Goal: Task Accomplishment & Management: Use online tool/utility

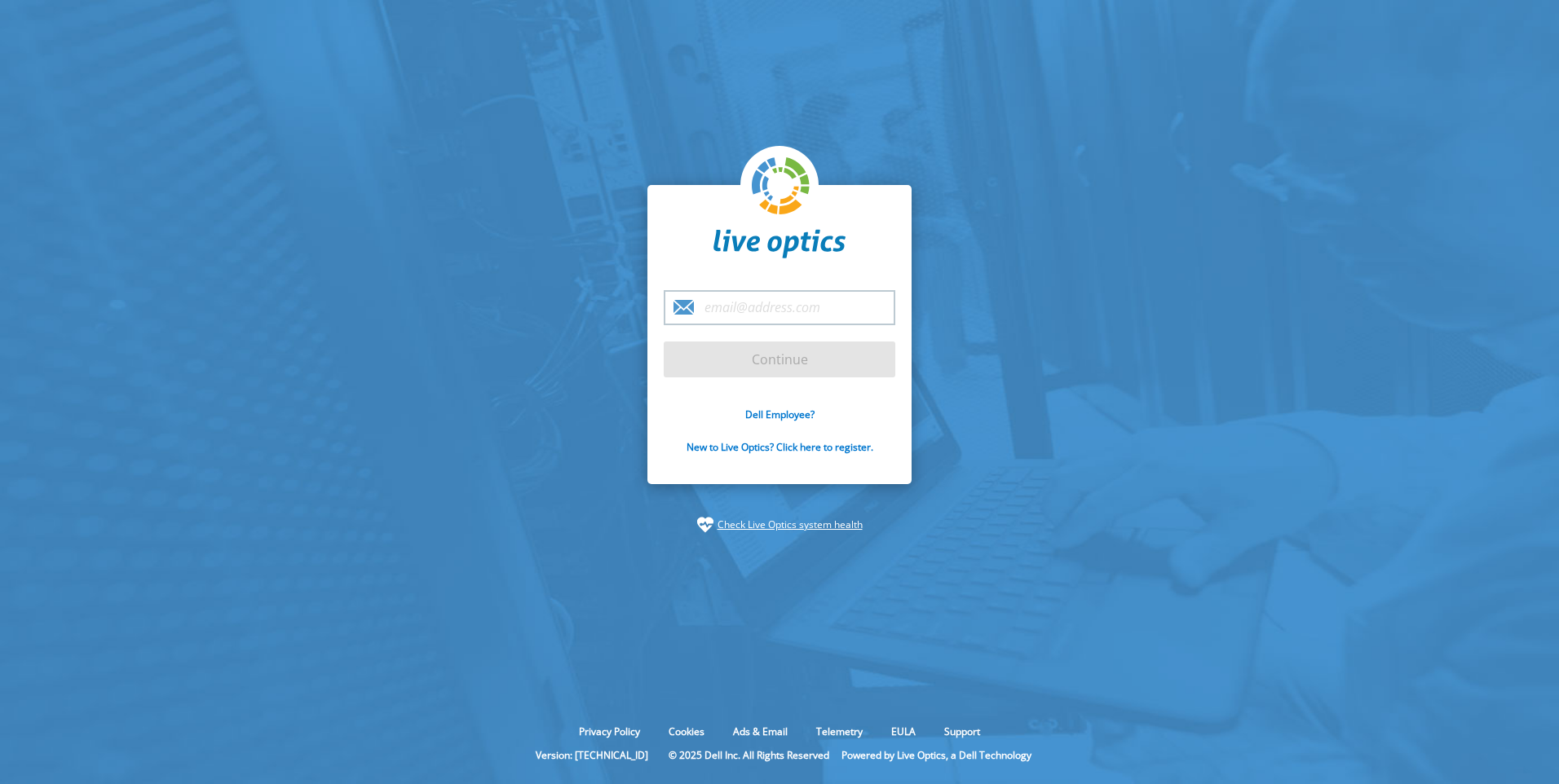
click at [715, 313] on input "email" at bounding box center [780, 307] width 232 height 35
type input "[EMAIL_ADDRESS][DOMAIN_NAME]"
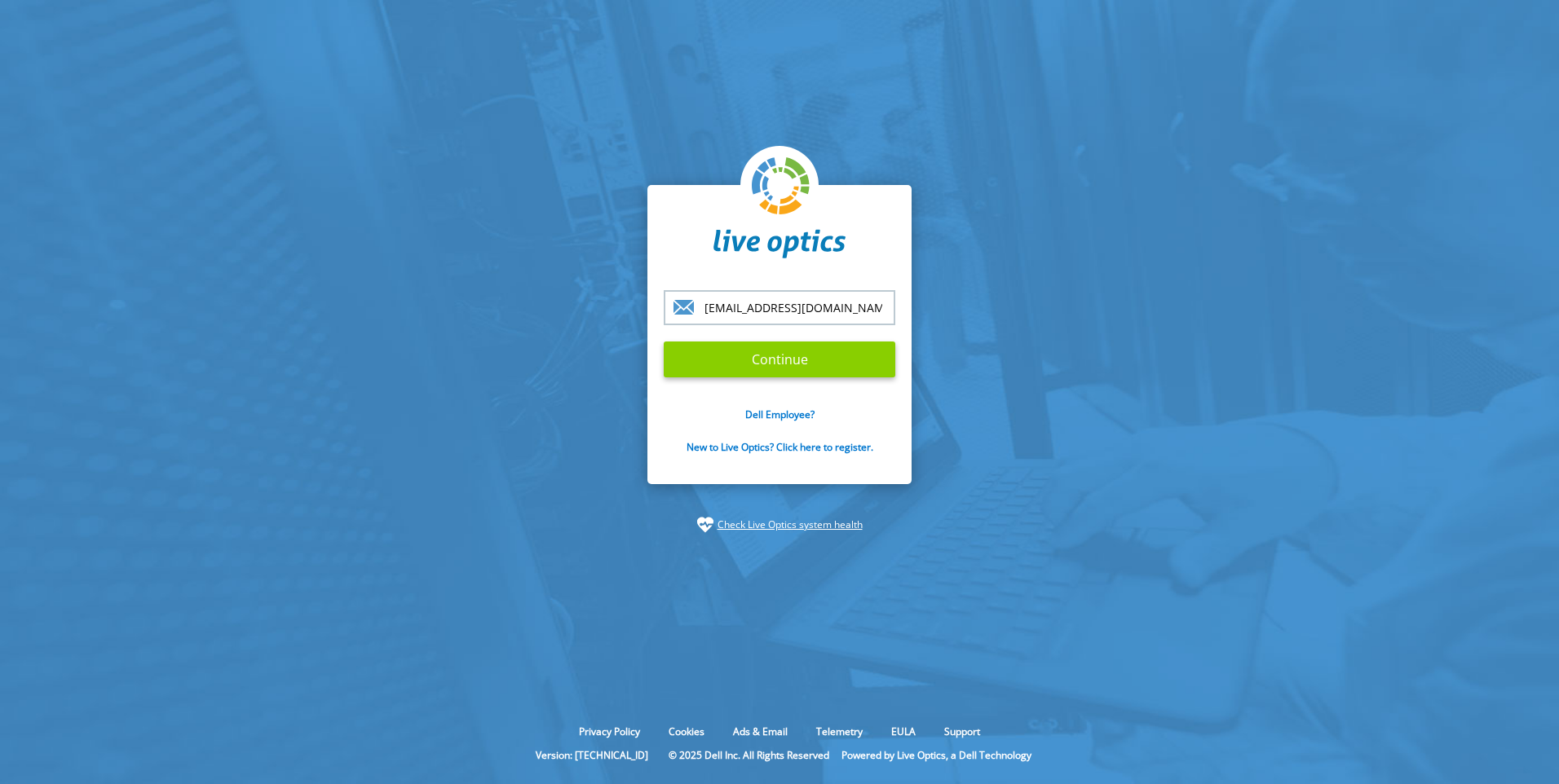
click at [735, 368] on input "Continue" at bounding box center [780, 359] width 232 height 36
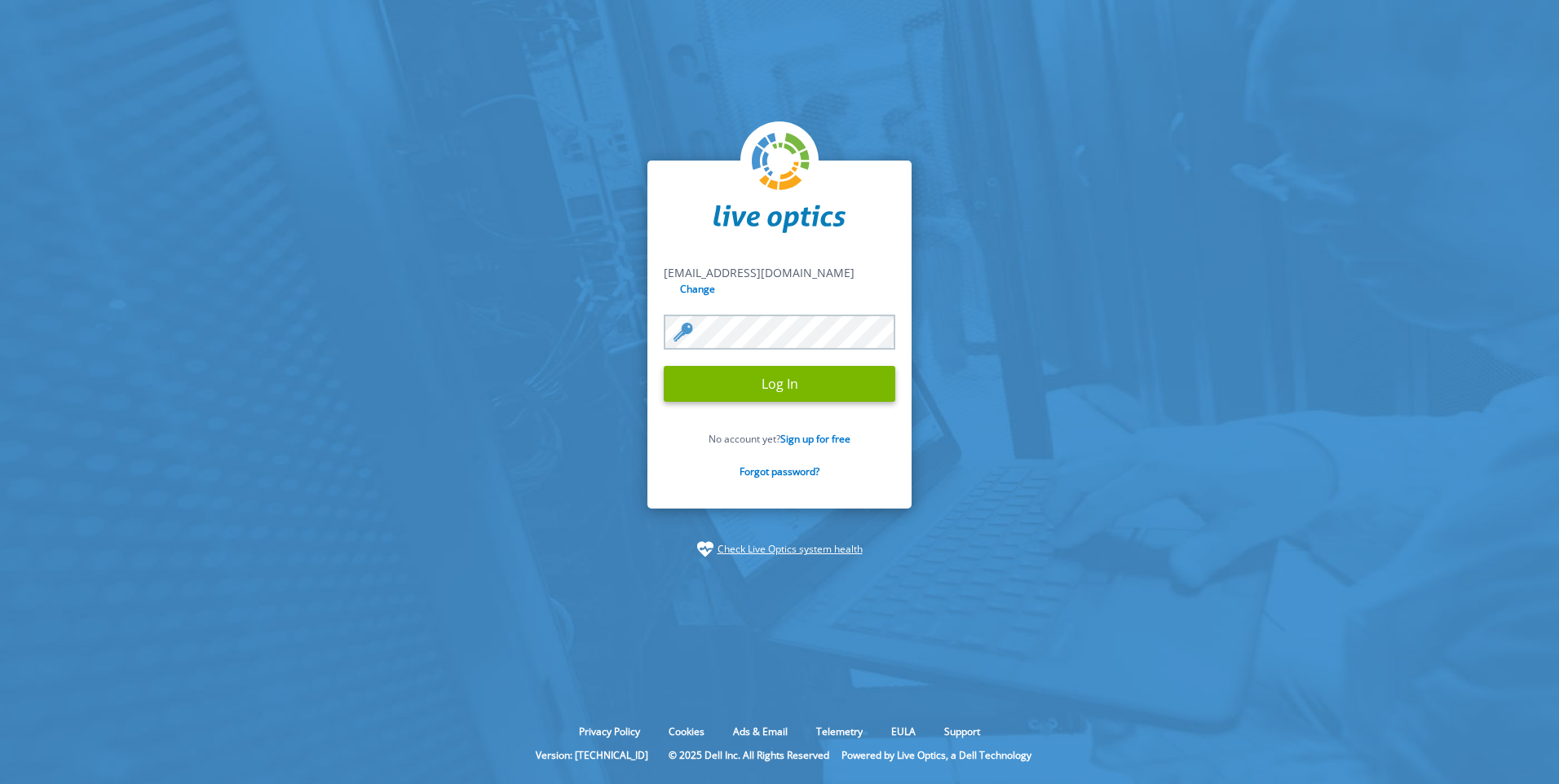
click at [664, 366] on input "Log In" at bounding box center [780, 384] width 232 height 36
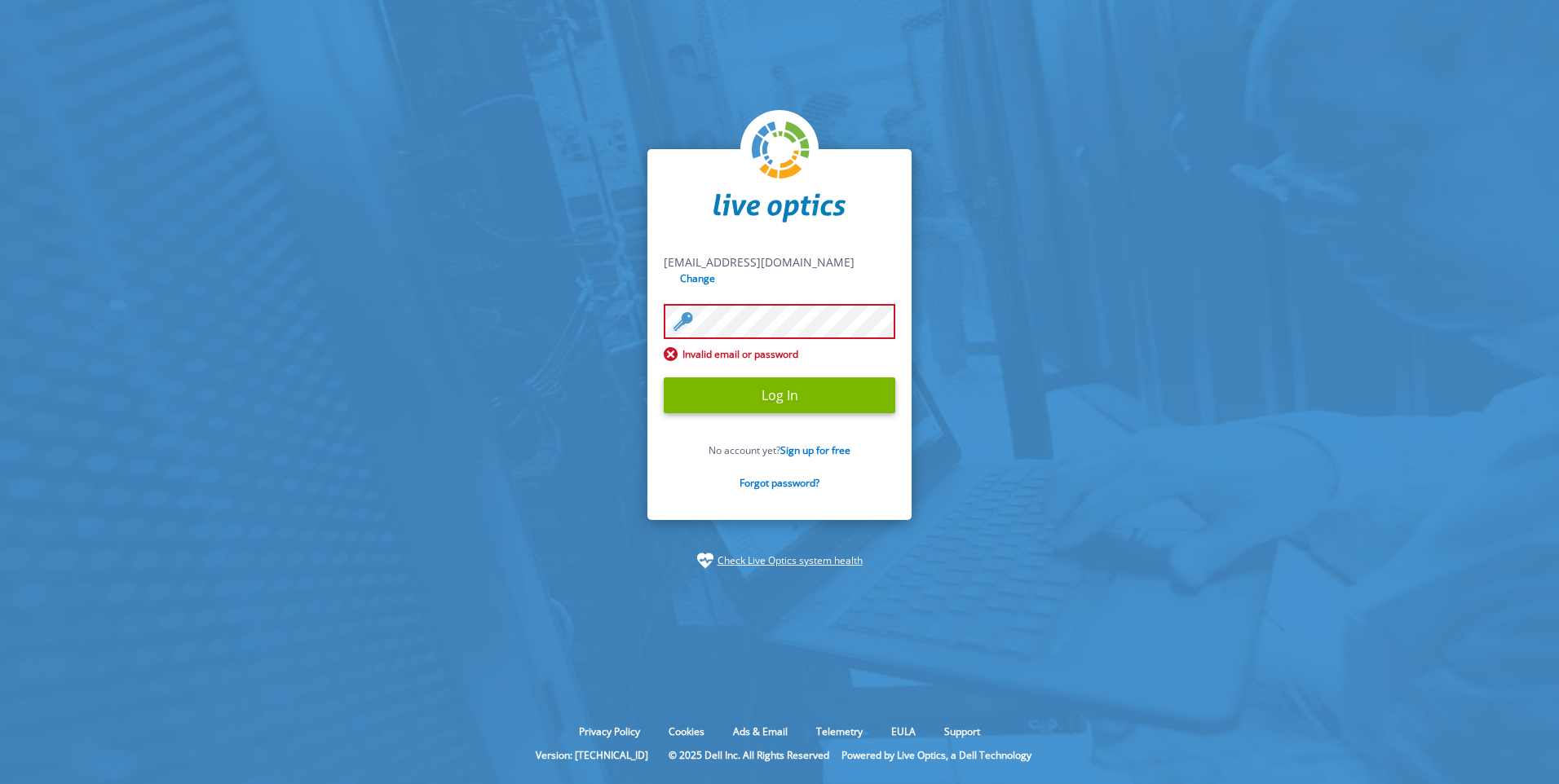
click at [664, 377] on input "Log In" at bounding box center [780, 395] width 232 height 36
click at [739, 387] on input "Log In" at bounding box center [780, 395] width 232 height 36
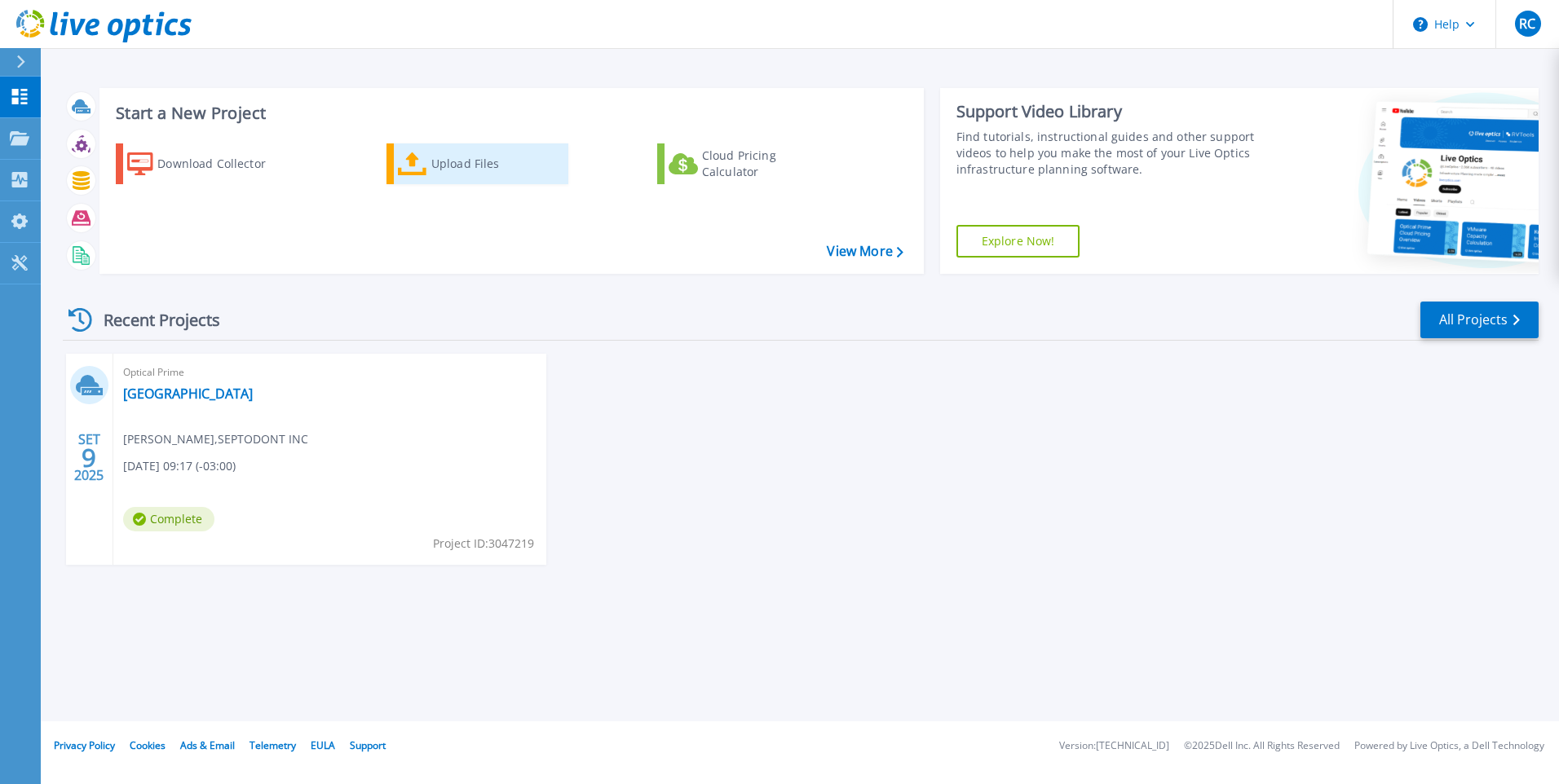
click at [426, 174] on icon at bounding box center [413, 164] width 29 height 24
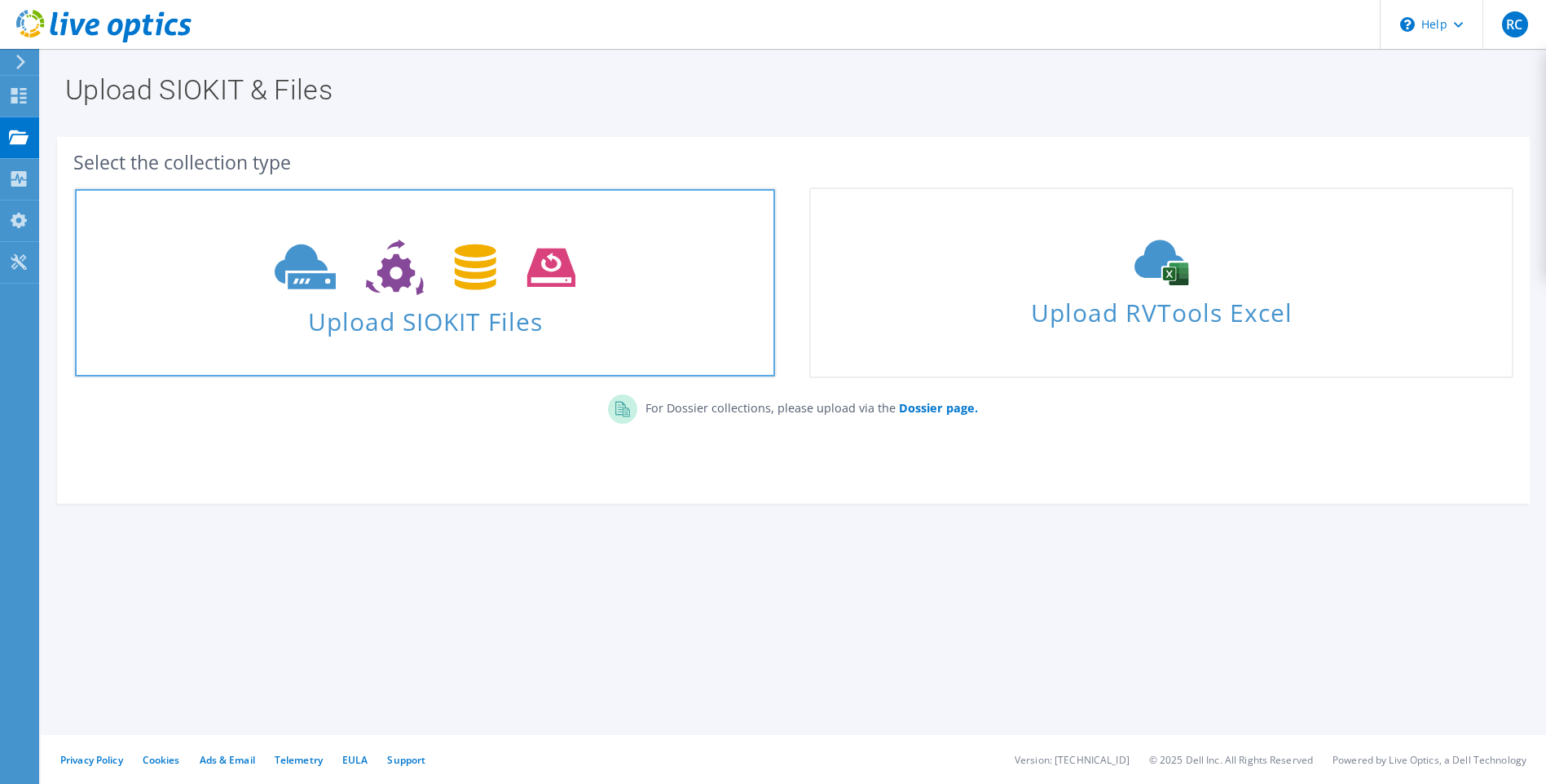
click at [482, 259] on icon at bounding box center [425, 267] width 301 height 56
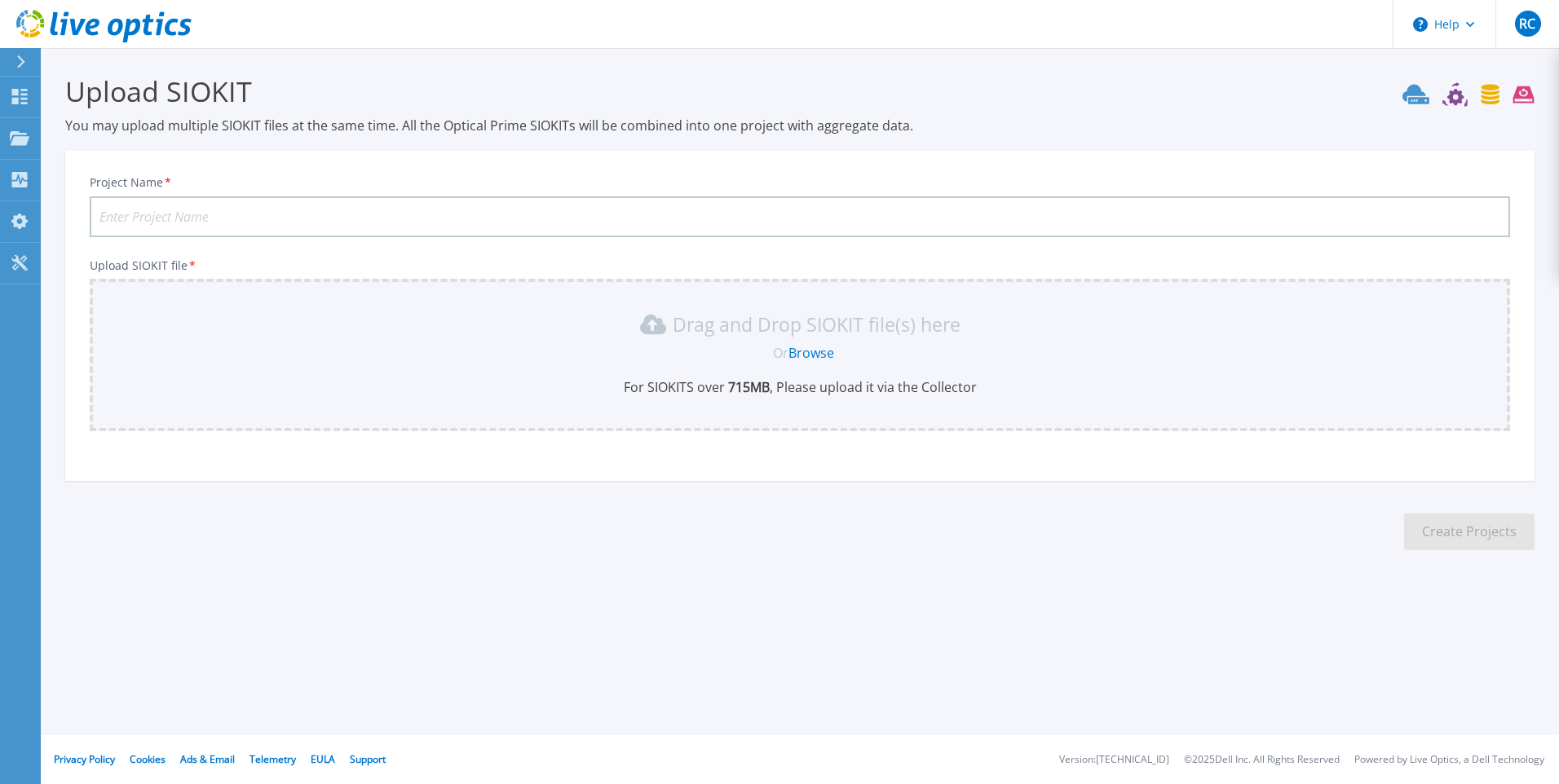
click at [276, 222] on input "Project Name *" at bounding box center [800, 217] width 1420 height 41
type input "Catanduva Servers"
click at [814, 358] on link "Browse" at bounding box center [811, 353] width 46 height 18
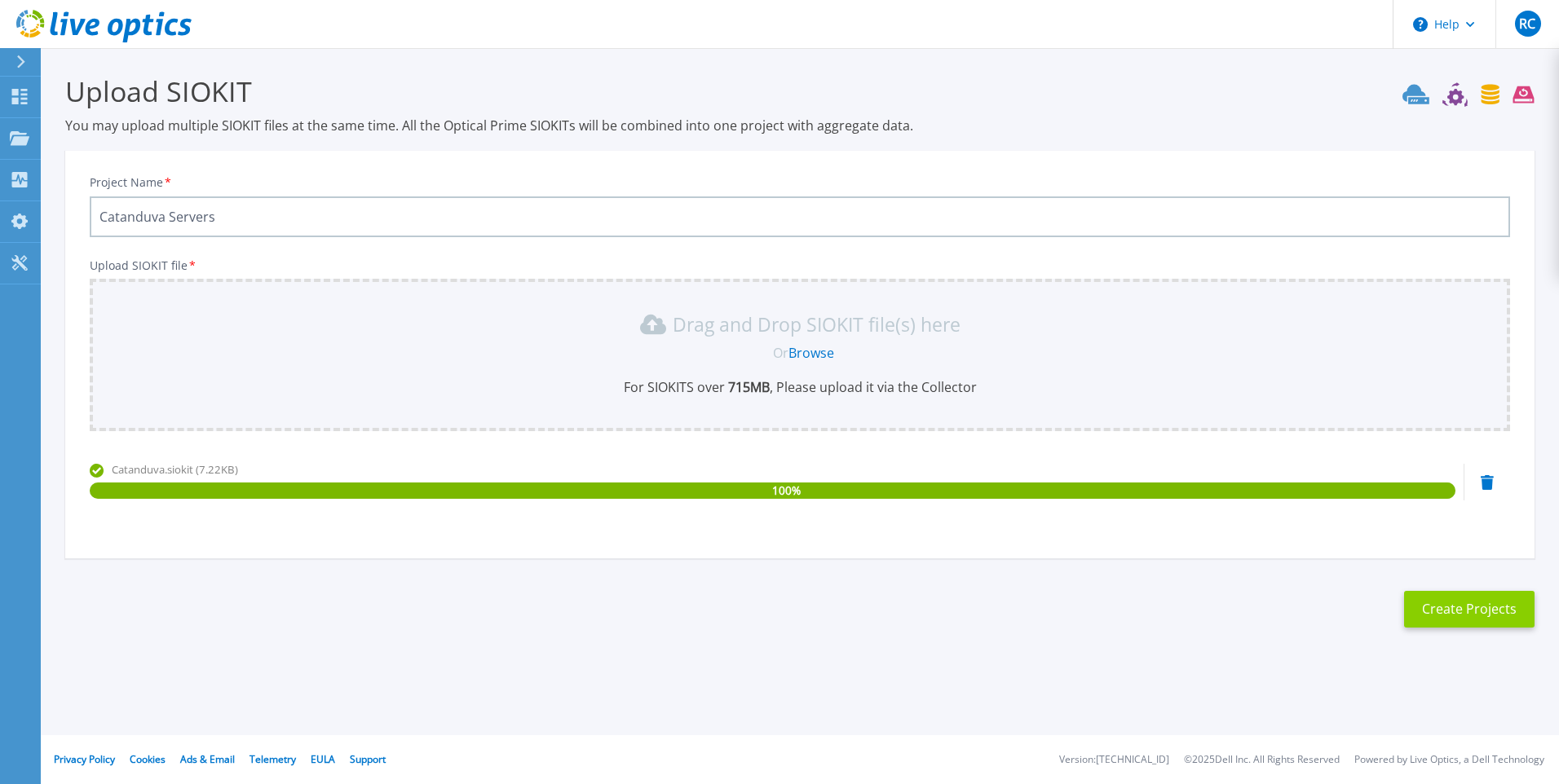
click at [1452, 615] on button "Create Projects" at bounding box center [1469, 609] width 130 height 37
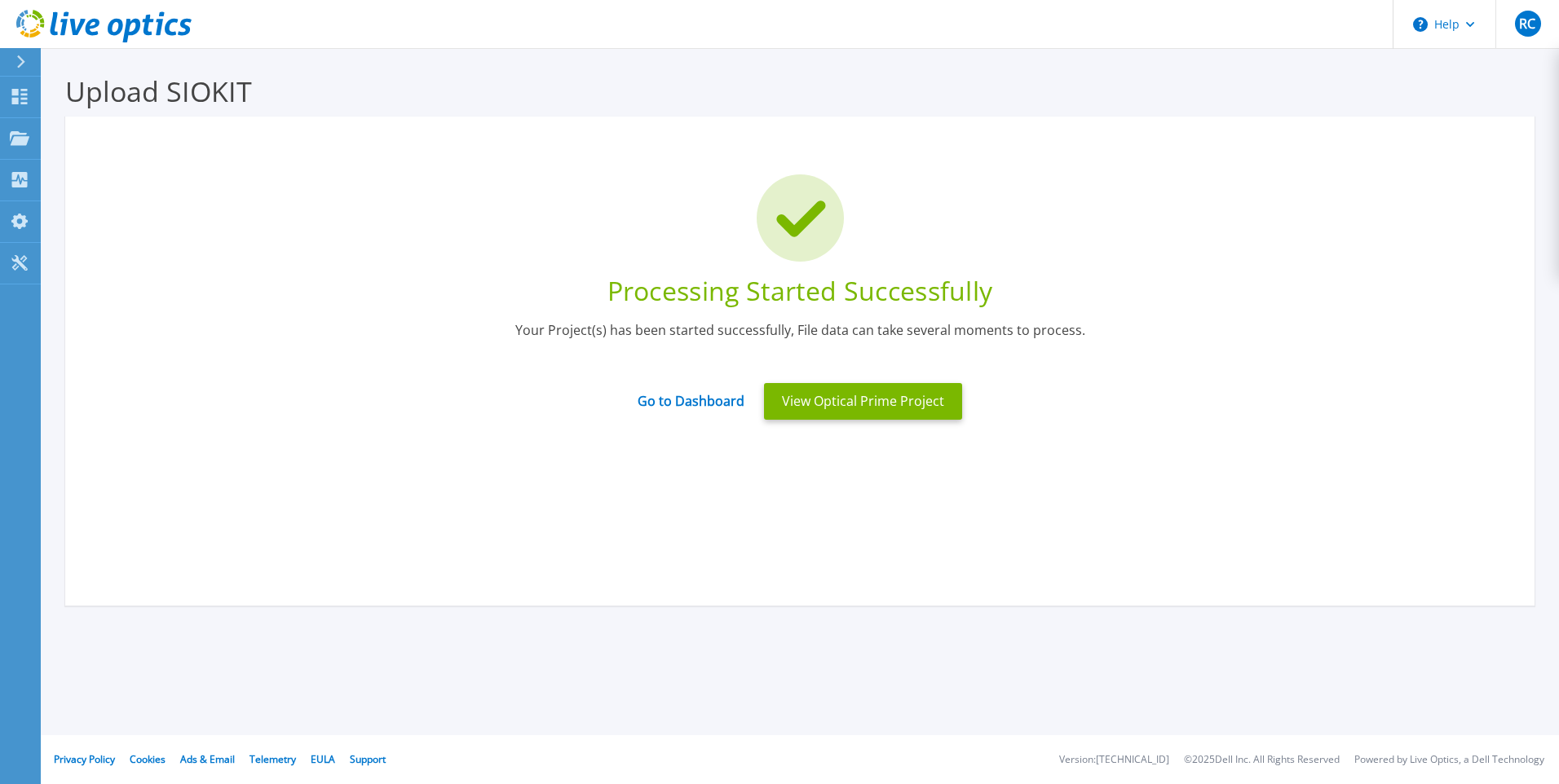
click at [548, 180] on div at bounding box center [800, 218] width 1420 height 87
click at [847, 413] on button "View Optical Prime Project" at bounding box center [863, 401] width 198 height 37
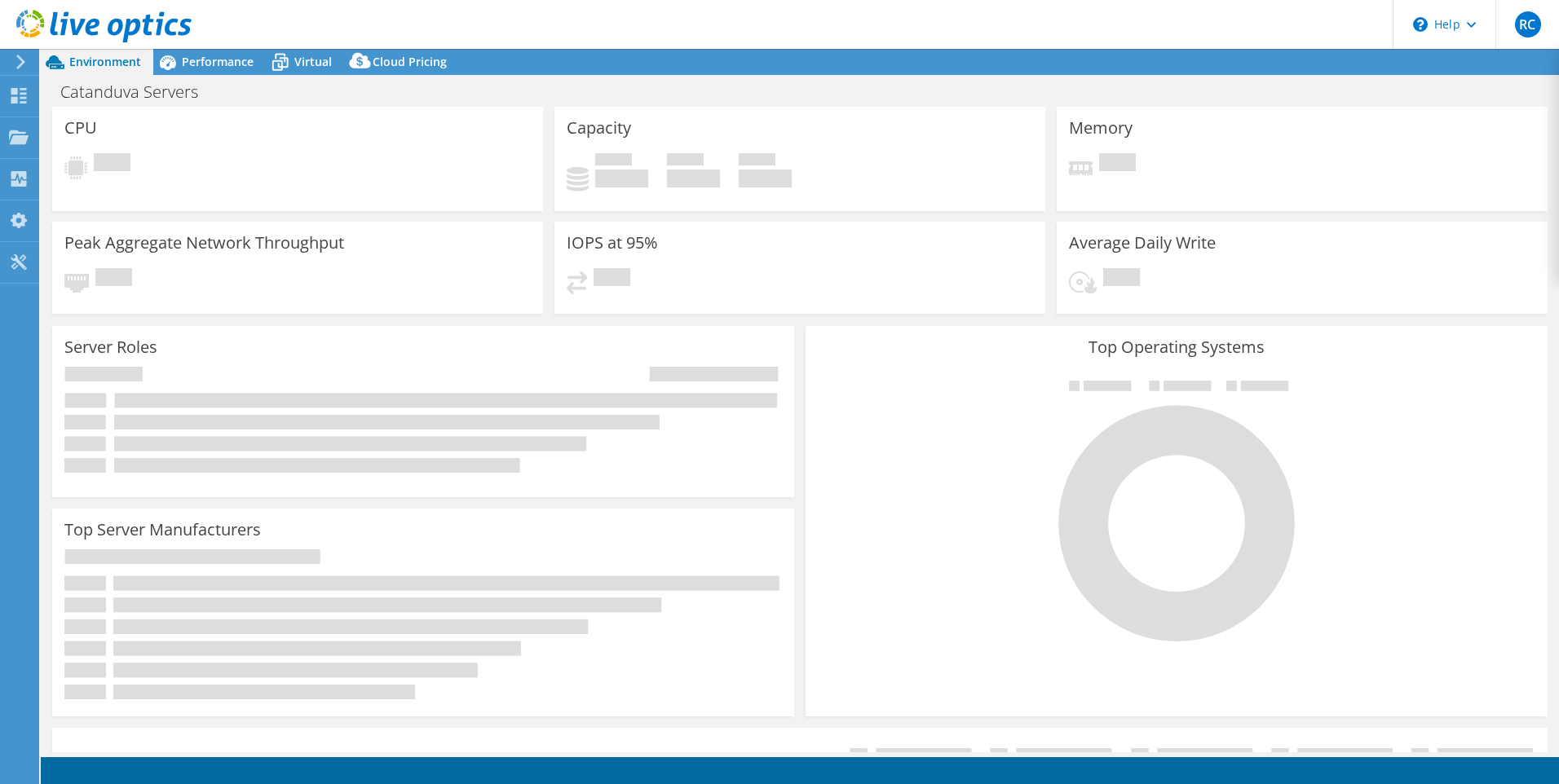
select select "USD"
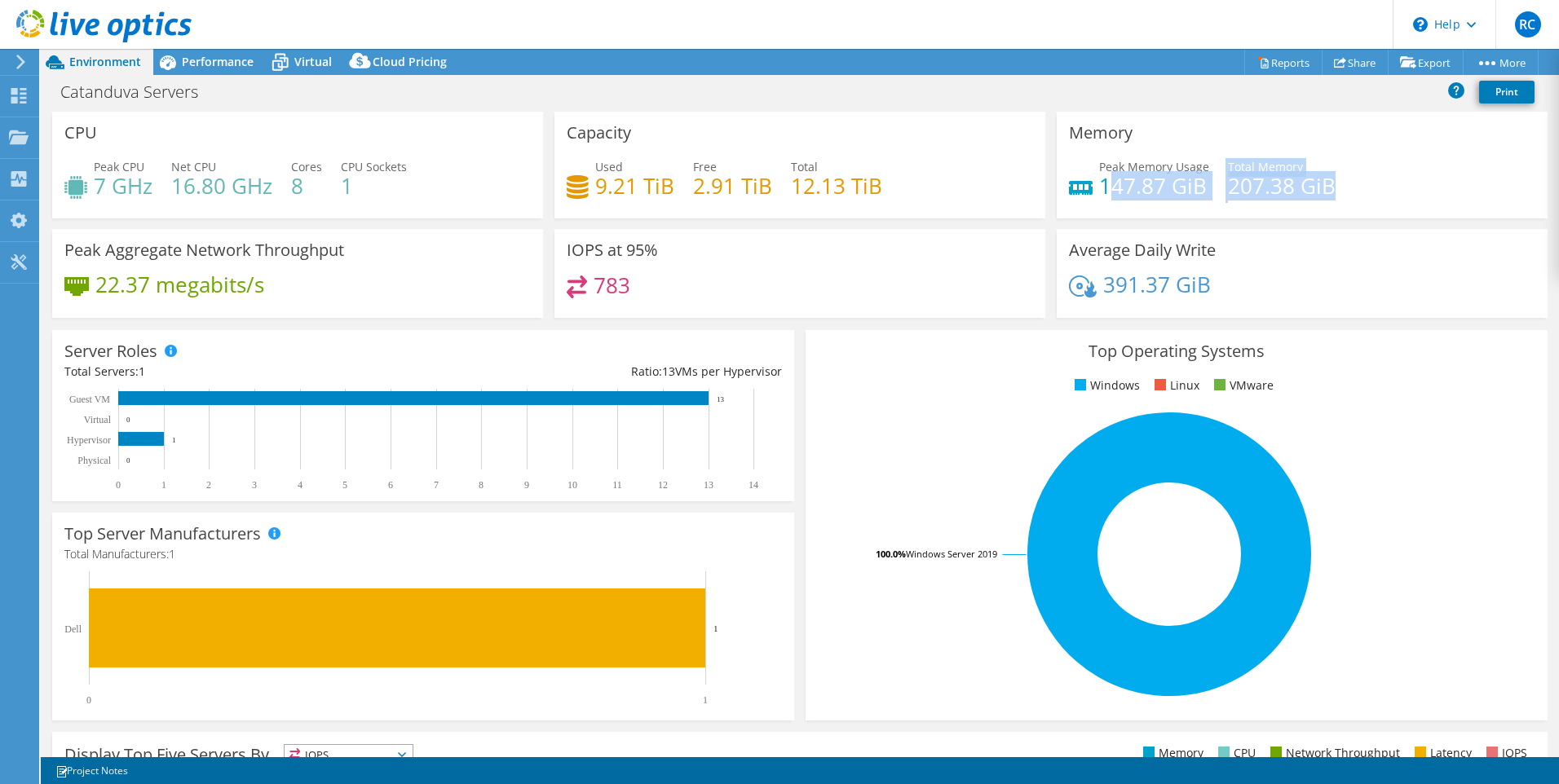
drag, startPoint x: 1352, startPoint y: 191, endPoint x: 1039, endPoint y: 190, distance: 313.0
click at [1039, 190] on div "CPU Peak CPU 7 GHz Net CPU 16.80 GHz Cores 8 CPU Sockets 1 Capacity Used 9.21 T…" at bounding box center [800, 220] width 1507 height 217
drag, startPoint x: 1039, startPoint y: 190, endPoint x: 1045, endPoint y: 221, distance: 31.6
click at [1051, 221] on div "Memory Peak Memory Usage 147.87 GiB Total Memory 207.38 GiB" at bounding box center [1302, 170] width 502 height 117
click at [1051, 209] on div "Memory Peak Memory Usage 147.87 GiB Total Memory 207.38 GiB" at bounding box center [1302, 165] width 502 height 107
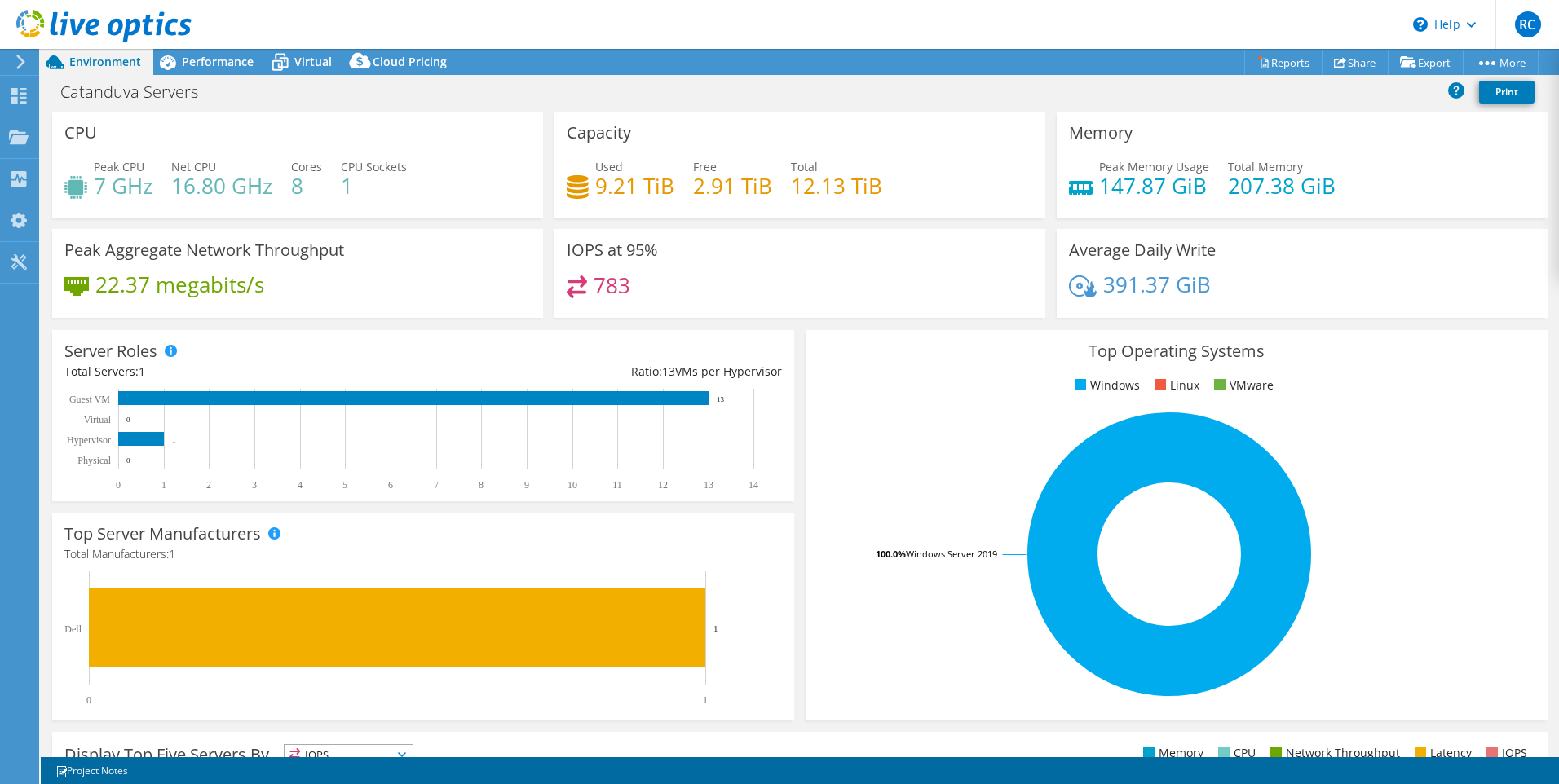
click at [1051, 209] on div "Memory Peak Memory Usage 147.87 GiB Total Memory 207.38 GiB" at bounding box center [1302, 165] width 502 height 107
click at [48, 220] on div "CPU Peak CPU 7 GHz Net CPU 16.80 GHz Cores 8 CPU Sockets 1" at bounding box center [298, 170] width 502 height 117
click at [206, 68] on span "Performance" at bounding box center [218, 61] width 72 height 15
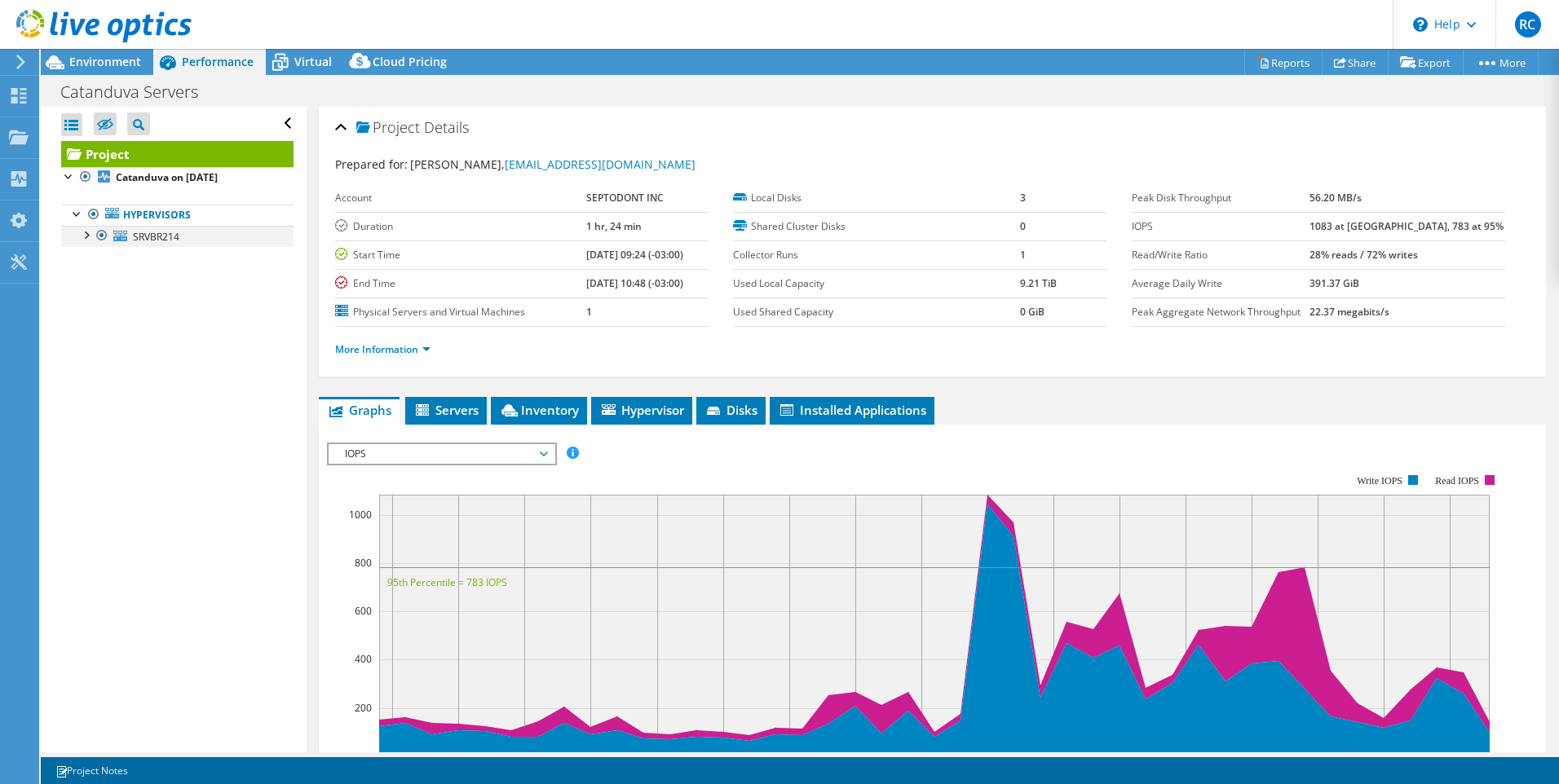
click at [84, 232] on div at bounding box center [86, 234] width 16 height 16
click at [439, 423] on li "Servers" at bounding box center [446, 411] width 82 height 28
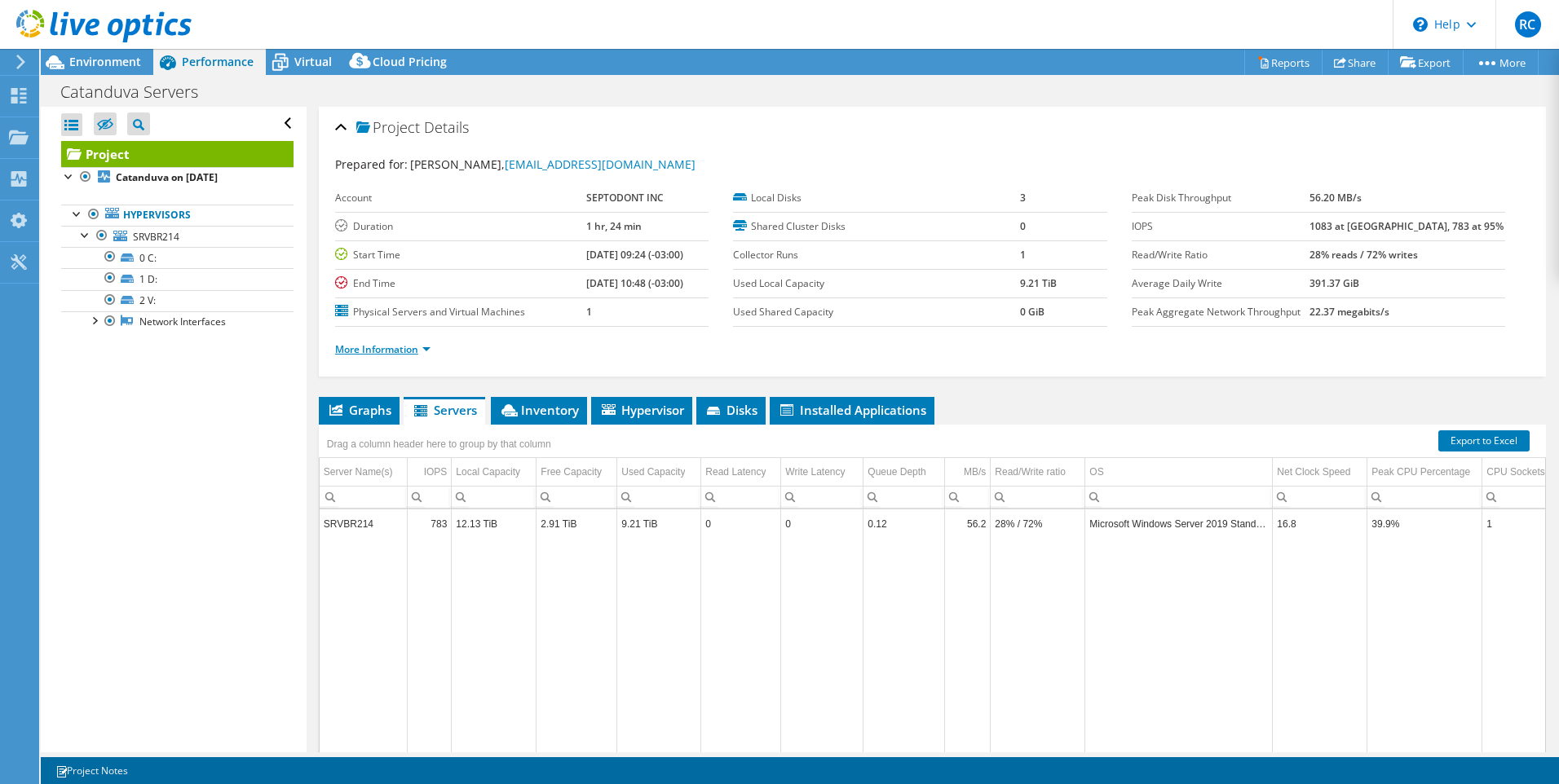
click at [431, 350] on link "More Information" at bounding box center [382, 349] width 95 height 14
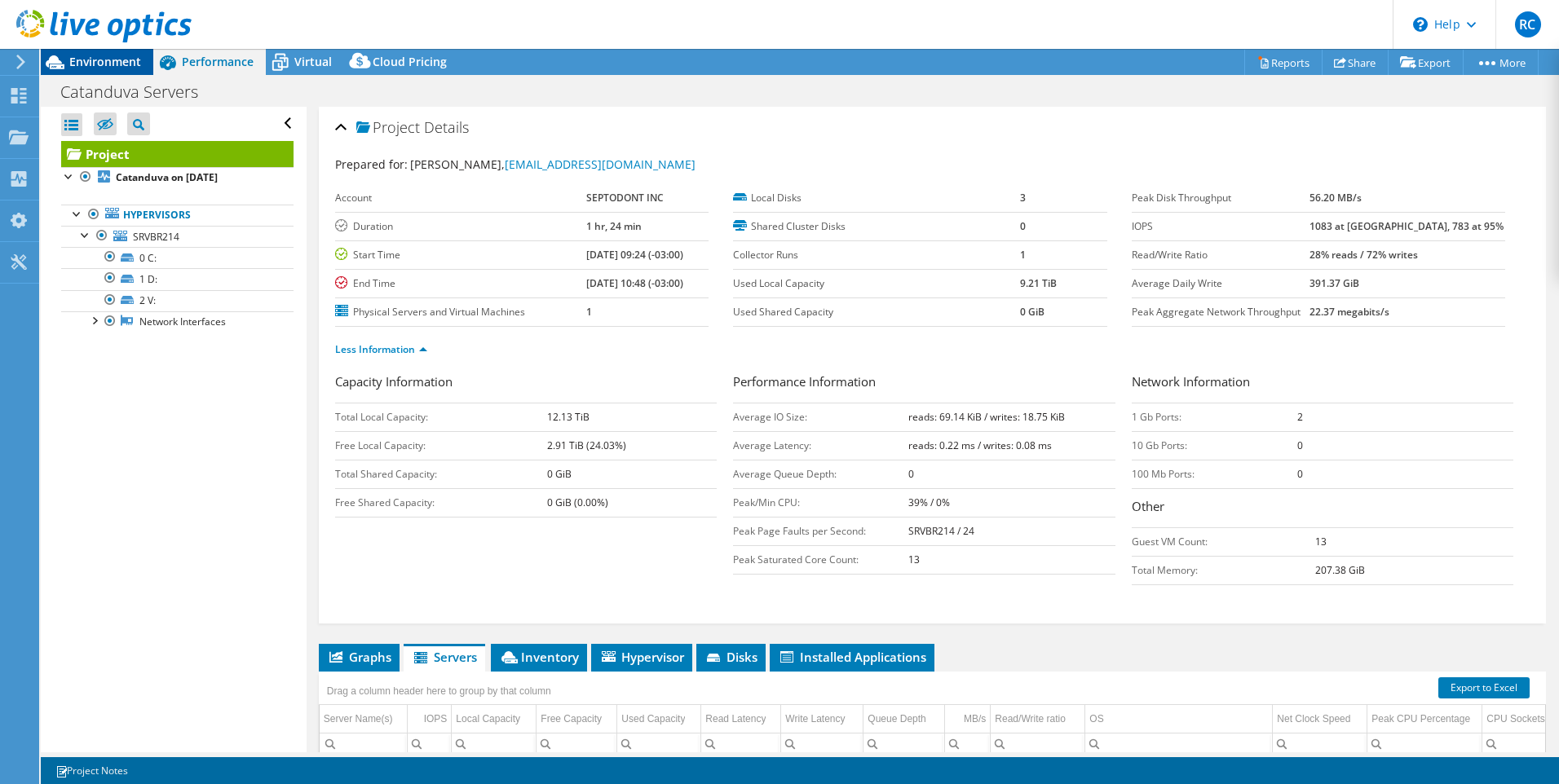
click at [83, 59] on span "Environment" at bounding box center [105, 61] width 72 height 15
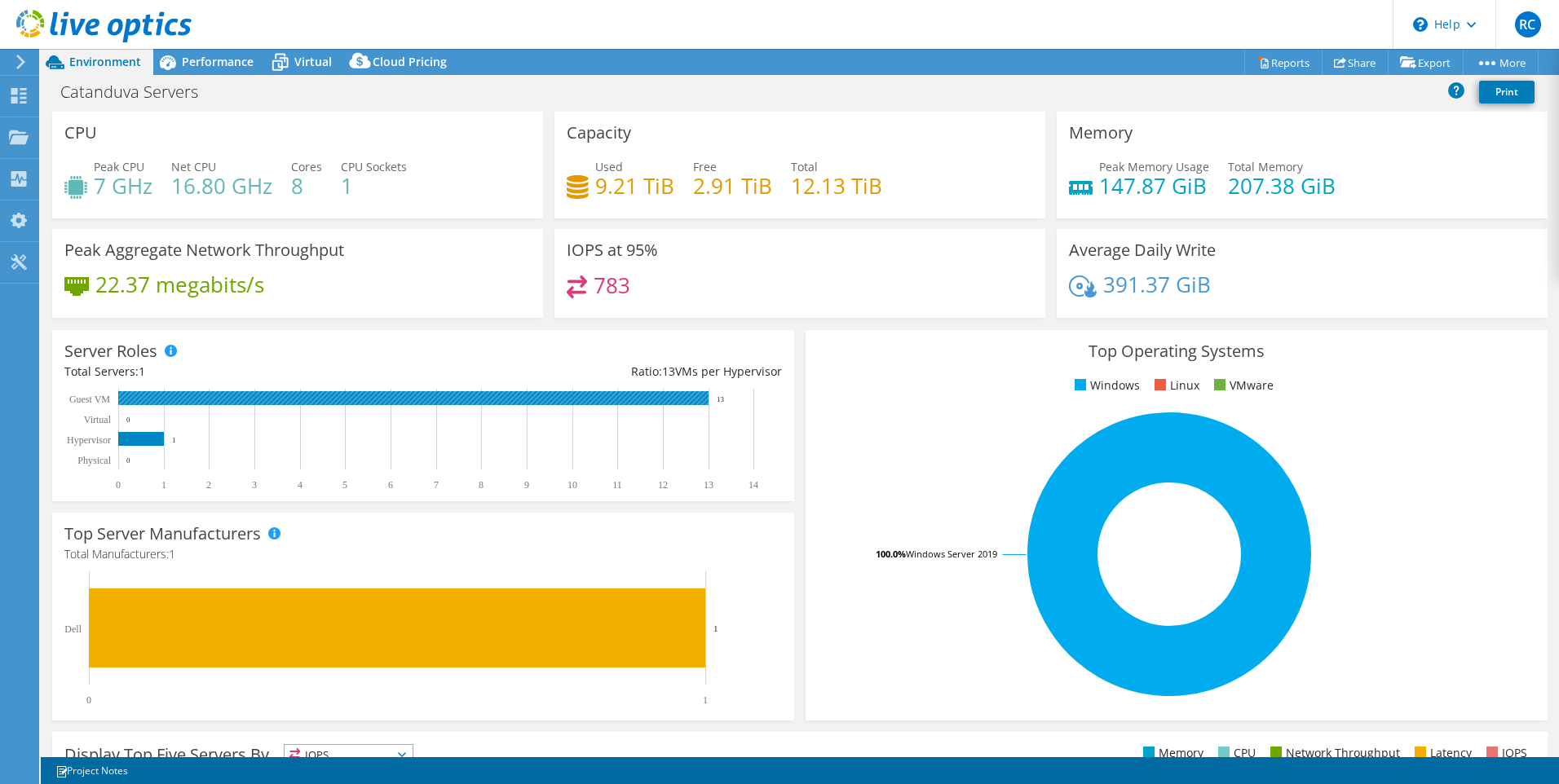
click at [250, 400] on rect at bounding box center [413, 398] width 590 height 14
click at [800, 387] on div "Top Operating Systems Windows Linux VMware 100.0% Windows Server 2019" at bounding box center [1177, 525] width 753 height 402
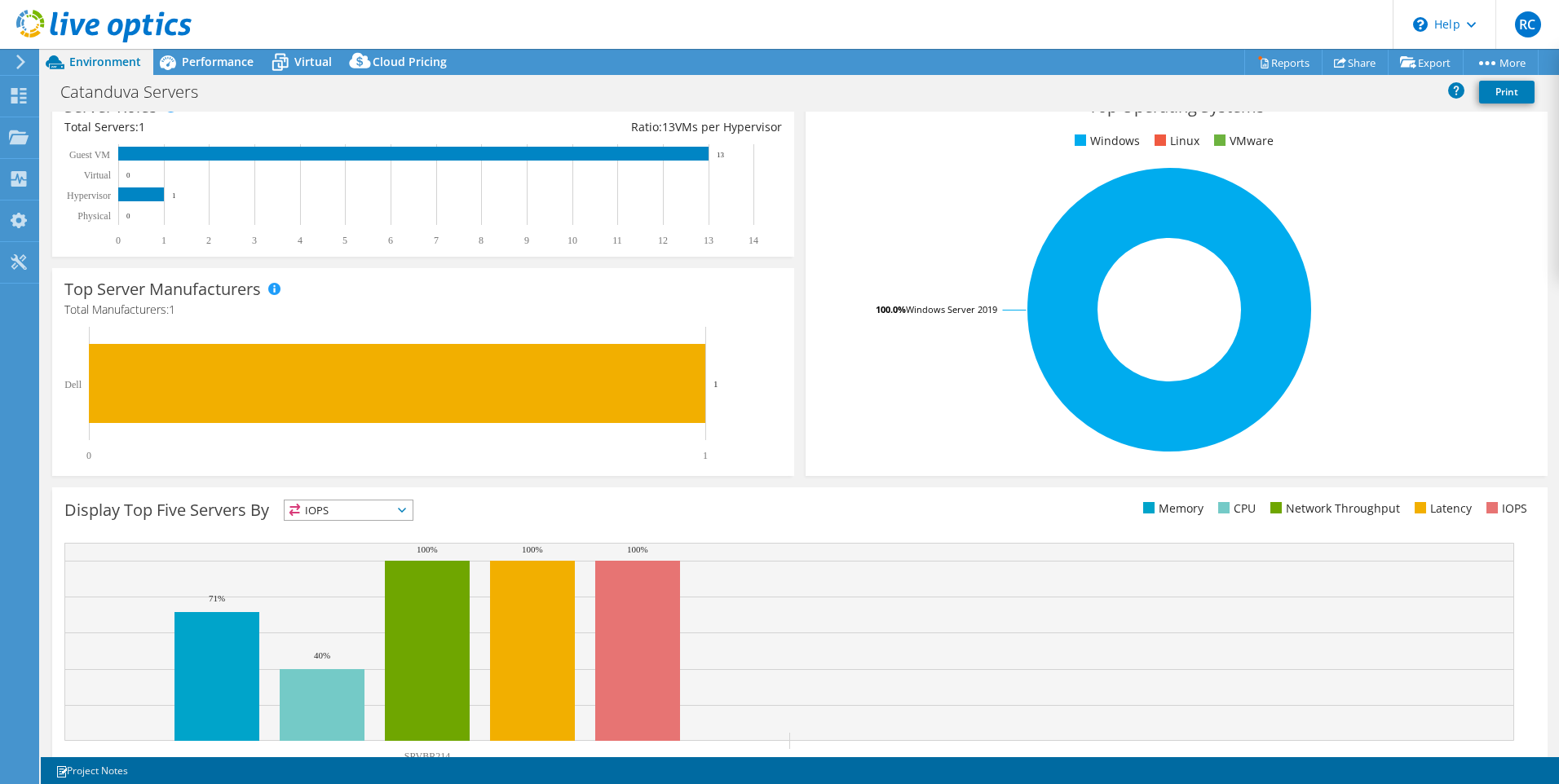
scroll to position [304, 0]
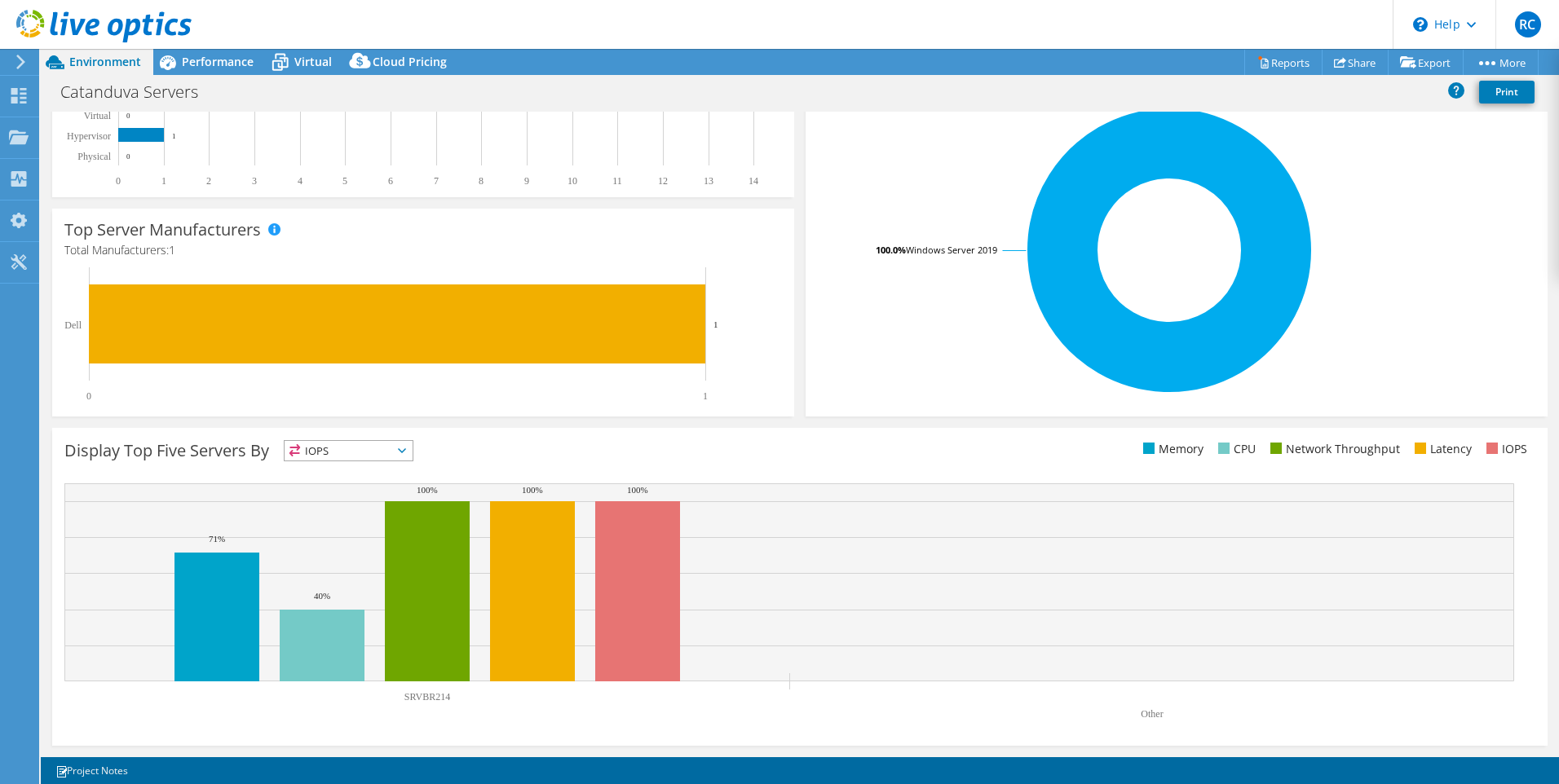
click at [800, 402] on div "Top Operating Systems Windows Linux VMware 100.0% Windows Server 2019" at bounding box center [1177, 221] width 753 height 402
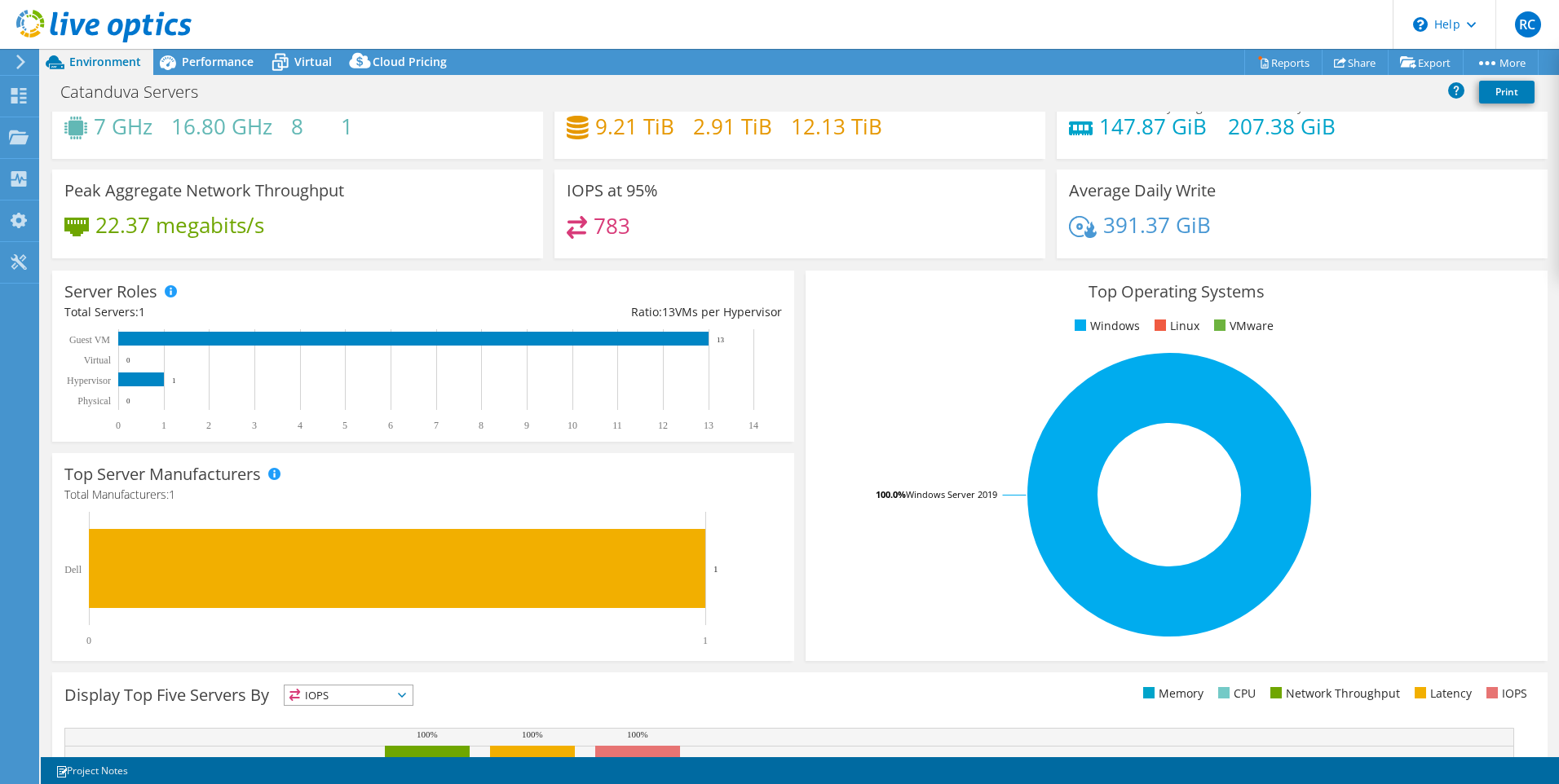
scroll to position [0, 0]
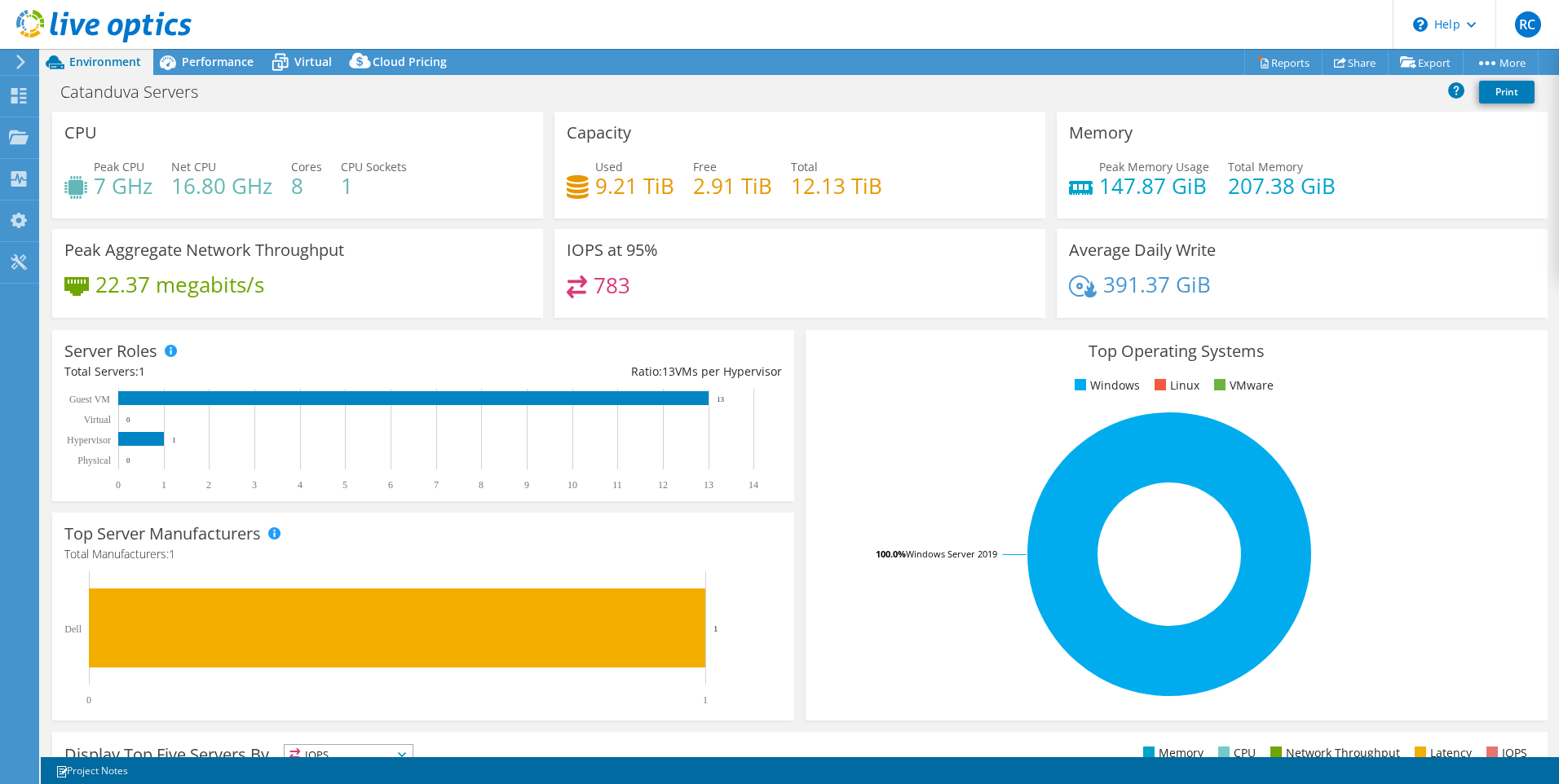
click at [549, 155] on div "Capacity Used 9.21 TiB Free 2.91 TiB Total 12.13 TiB" at bounding box center [800, 165] width 502 height 107
click at [245, 59] on span "Performance" at bounding box center [218, 61] width 72 height 15
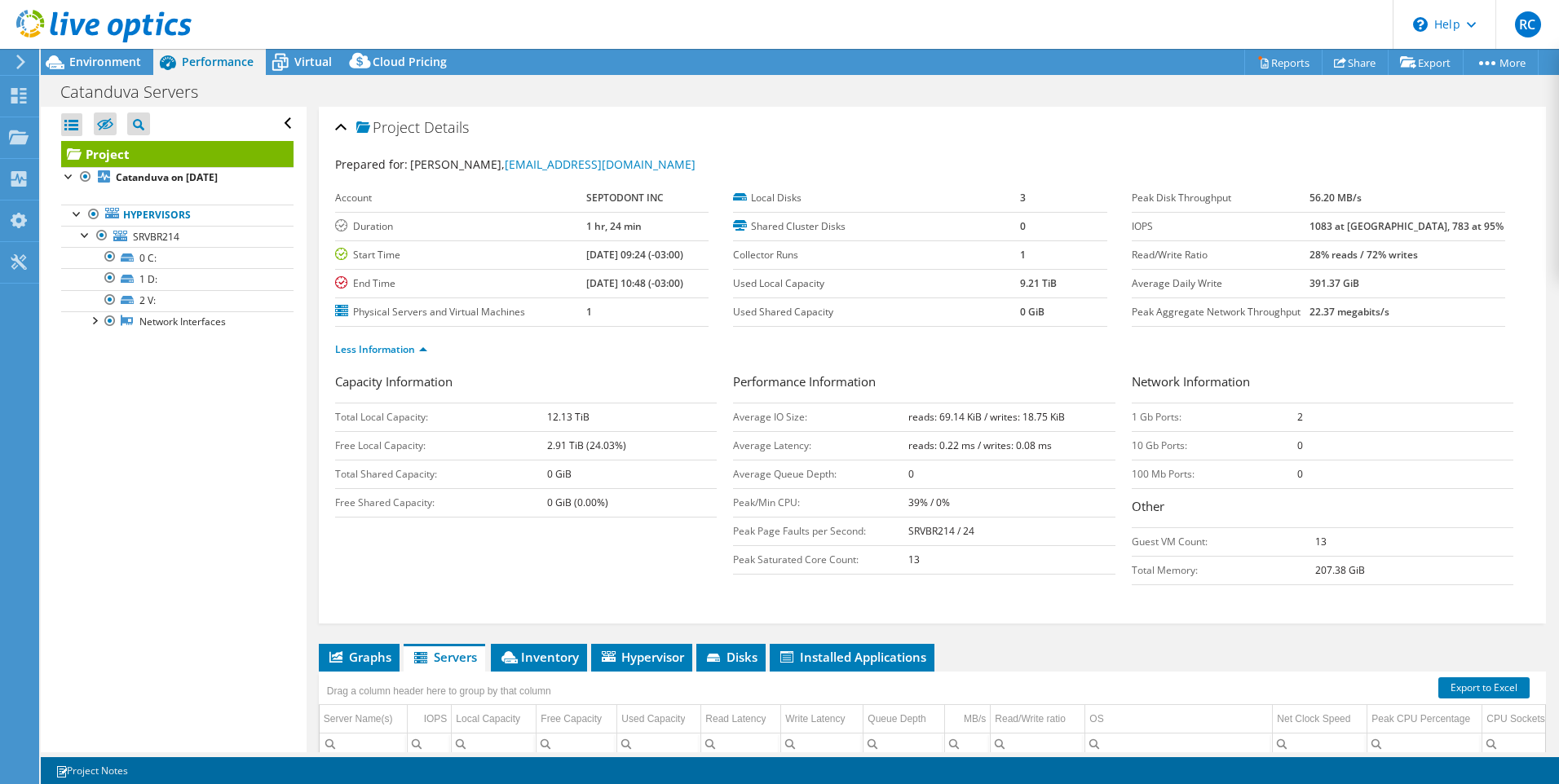
scroll to position [244, 0]
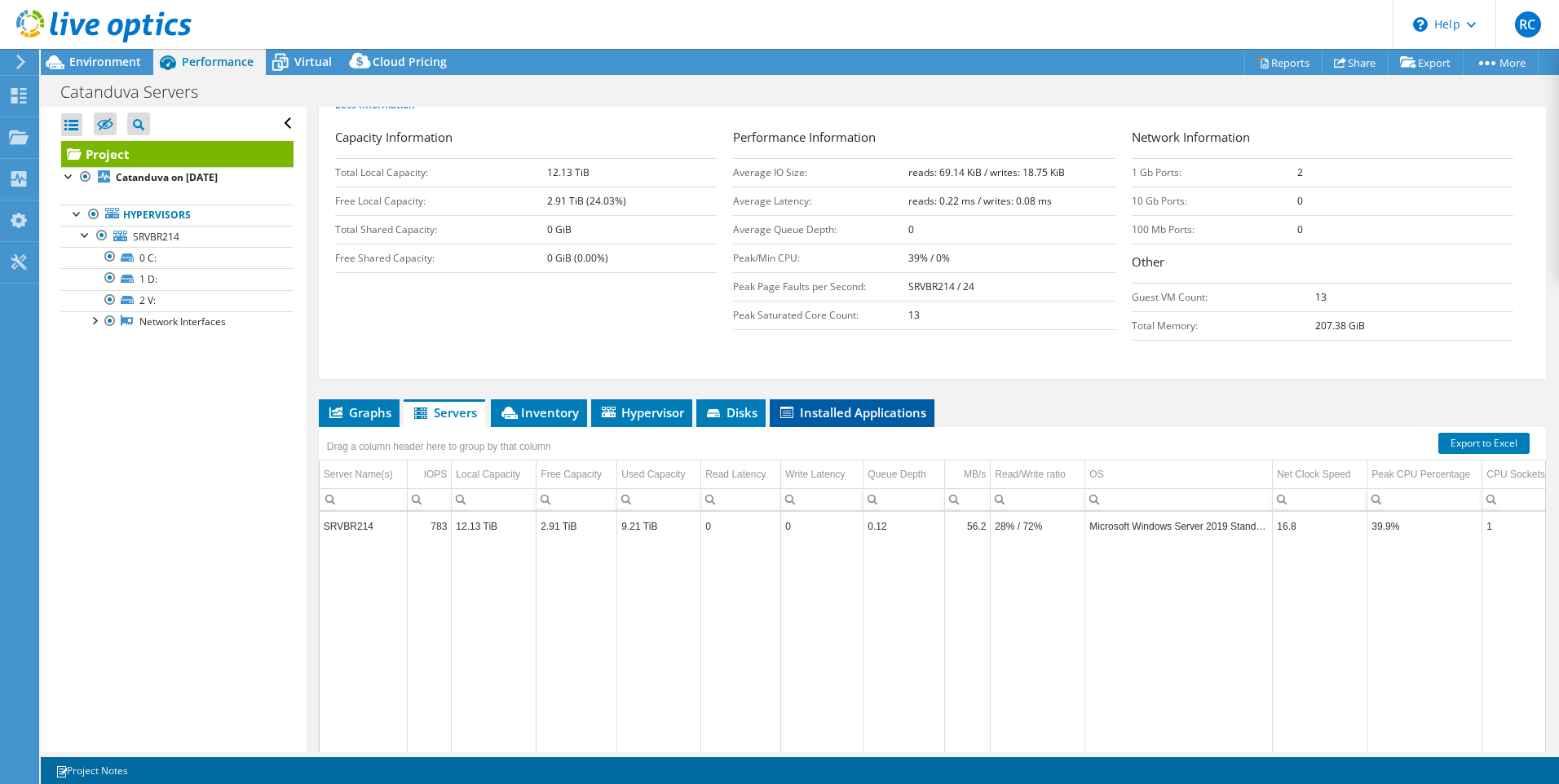
click at [891, 414] on span "Installed Applications" at bounding box center [852, 412] width 148 height 16
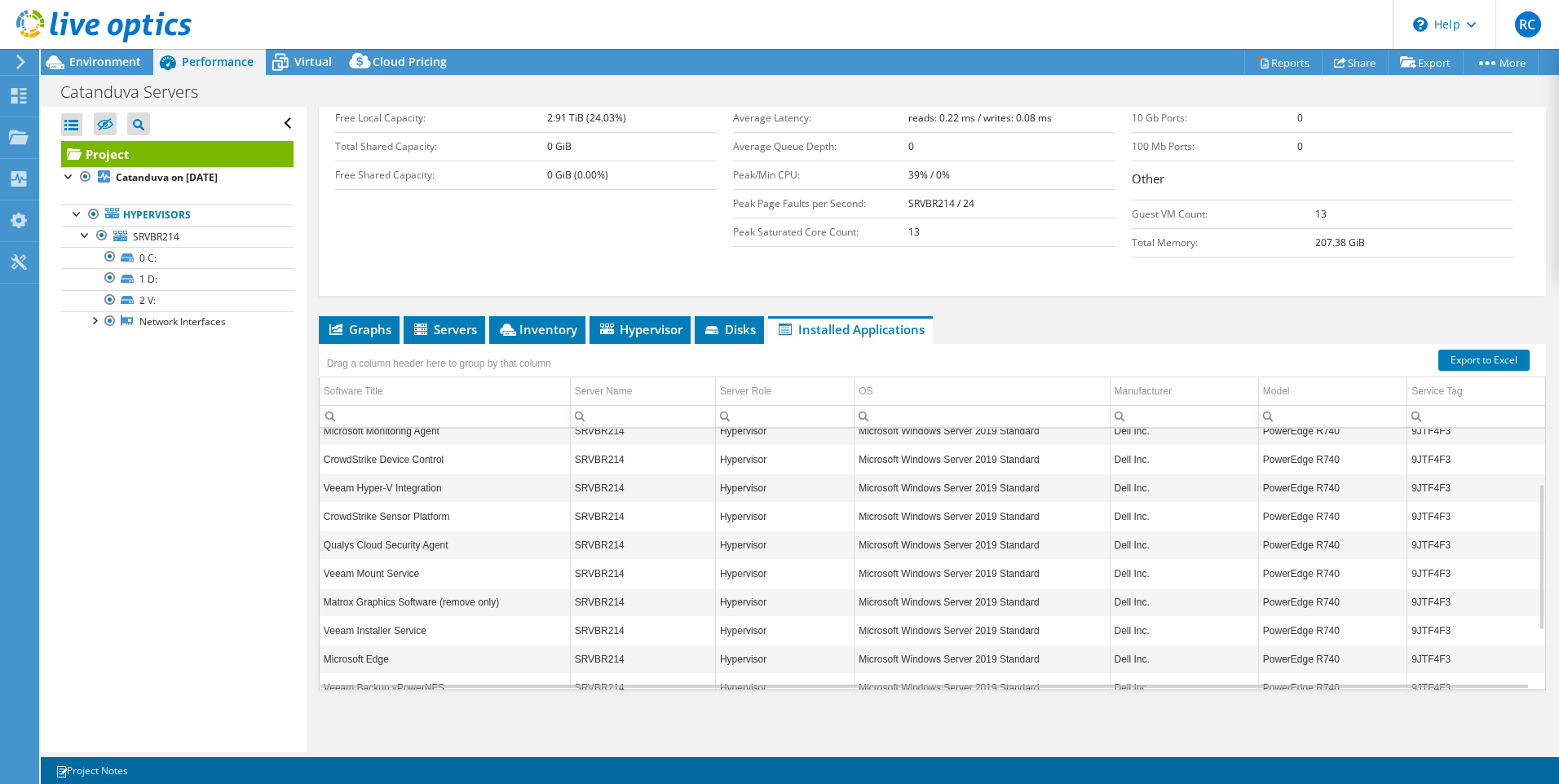
scroll to position [203, 0]
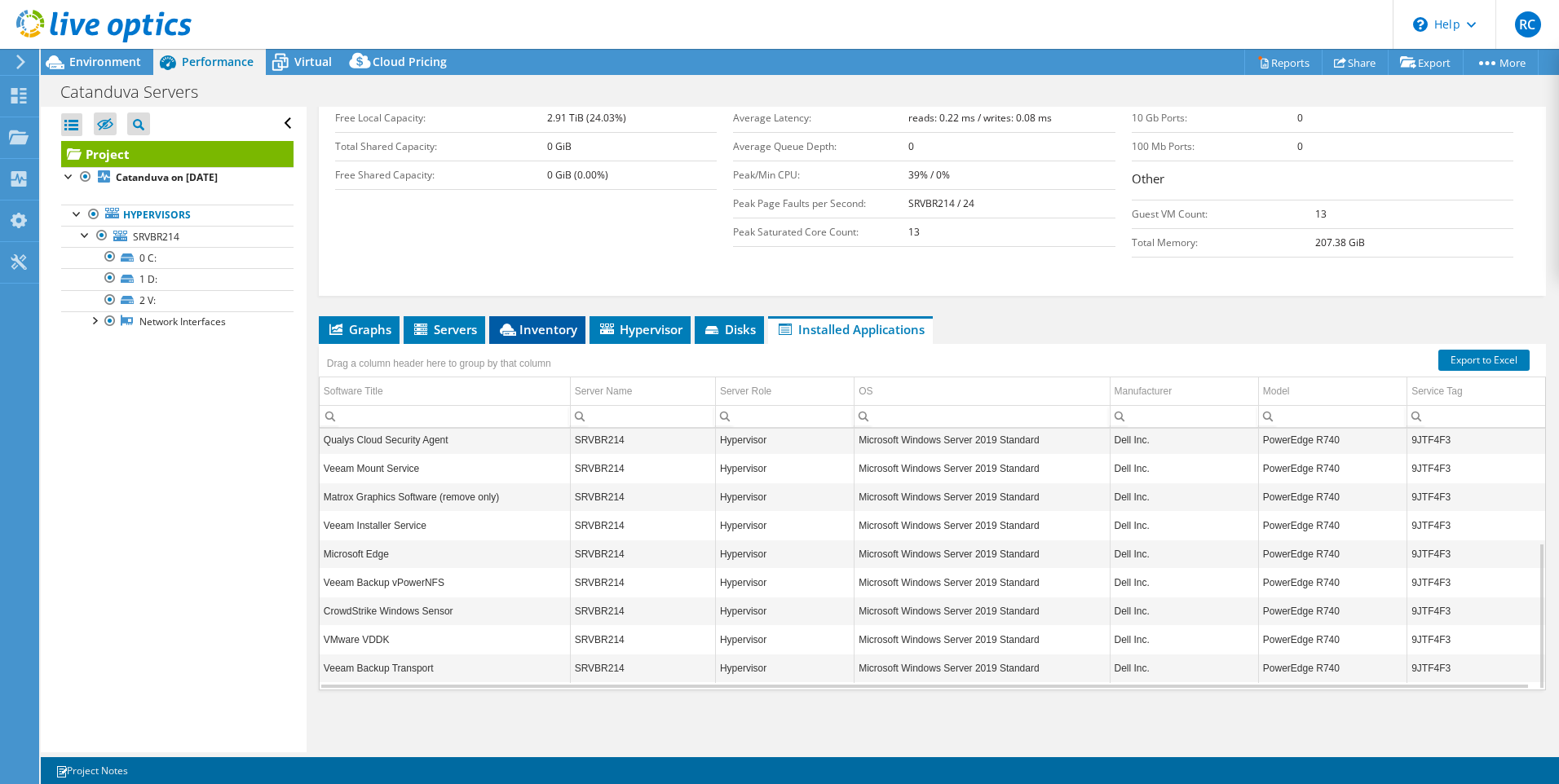
click at [523, 321] on span "Inventory" at bounding box center [537, 329] width 80 height 16
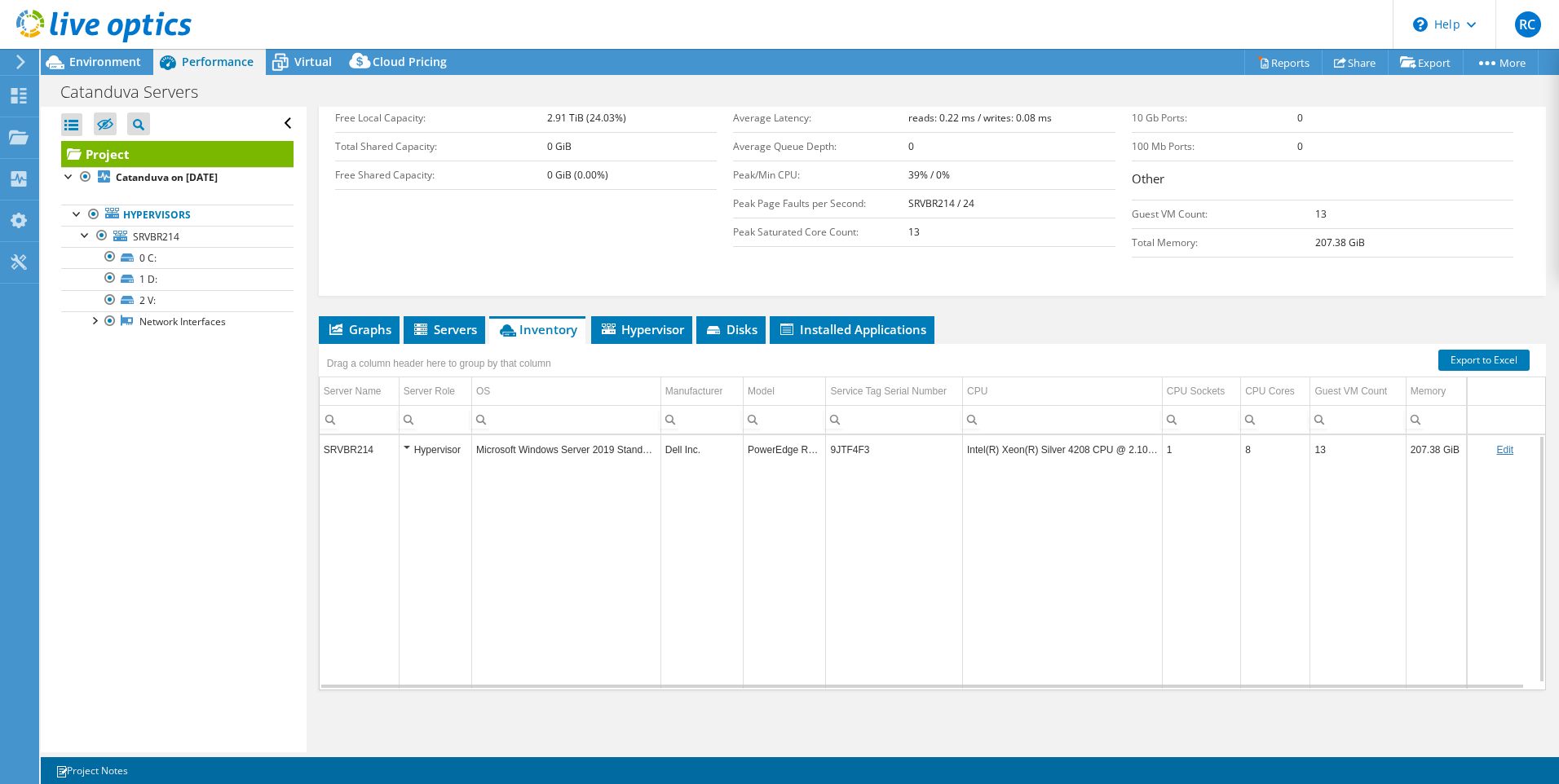
click at [405, 447] on div "Hypervisor" at bounding box center [435, 450] width 64 height 20
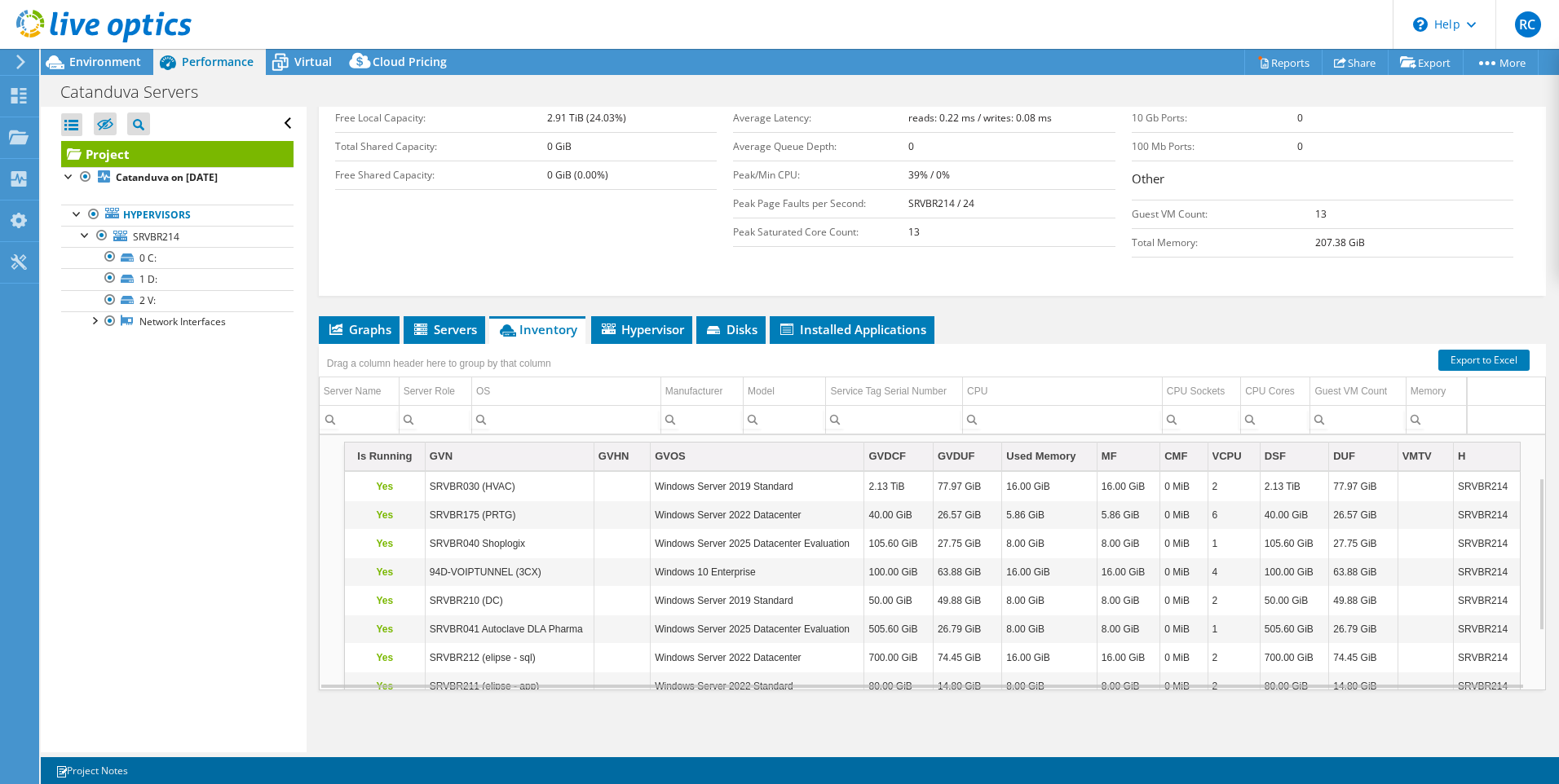
scroll to position [165, 0]
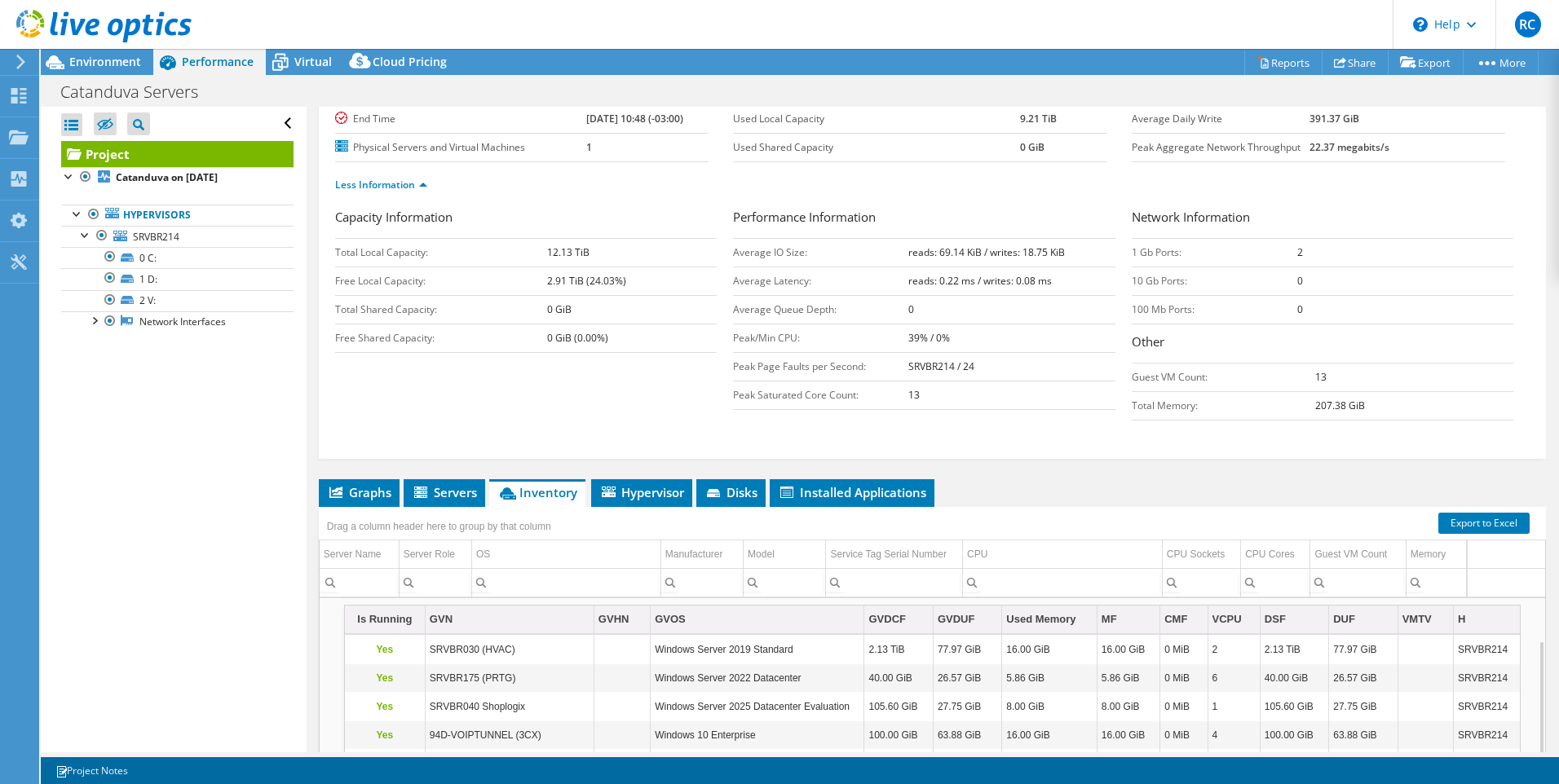
click at [1253, 88] on div "Catanduva Servers Print" at bounding box center [800, 91] width 1518 height 30
click at [1270, 64] on link "Reports" at bounding box center [1283, 62] width 78 height 25
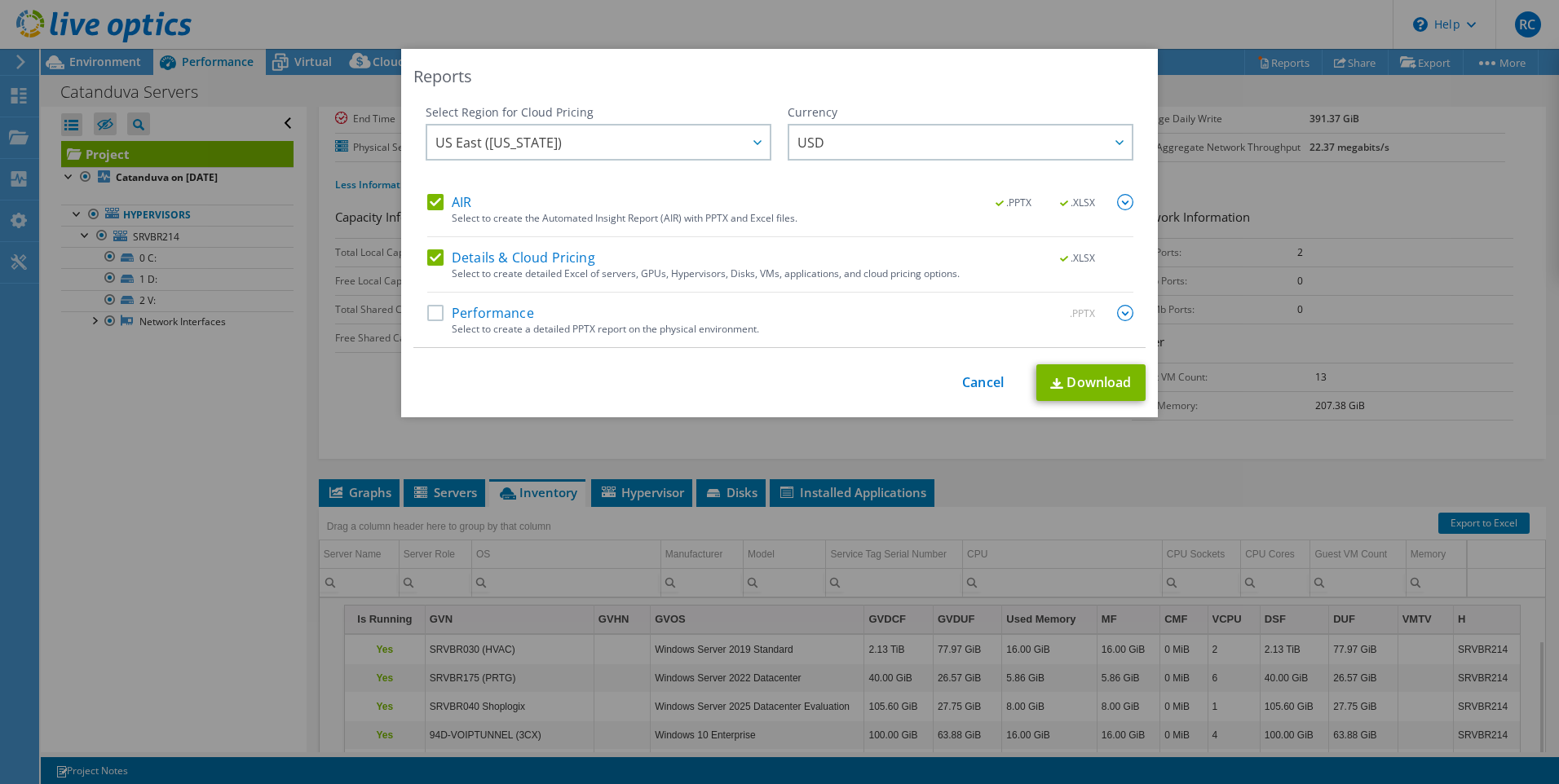
click at [427, 315] on label "Performance" at bounding box center [480, 313] width 107 height 16
click at [0, 0] on input "Performance" at bounding box center [0, 0] width 0 height 0
click at [712, 148] on span "US East ([US_STATE])" at bounding box center [603, 142] width 334 height 33
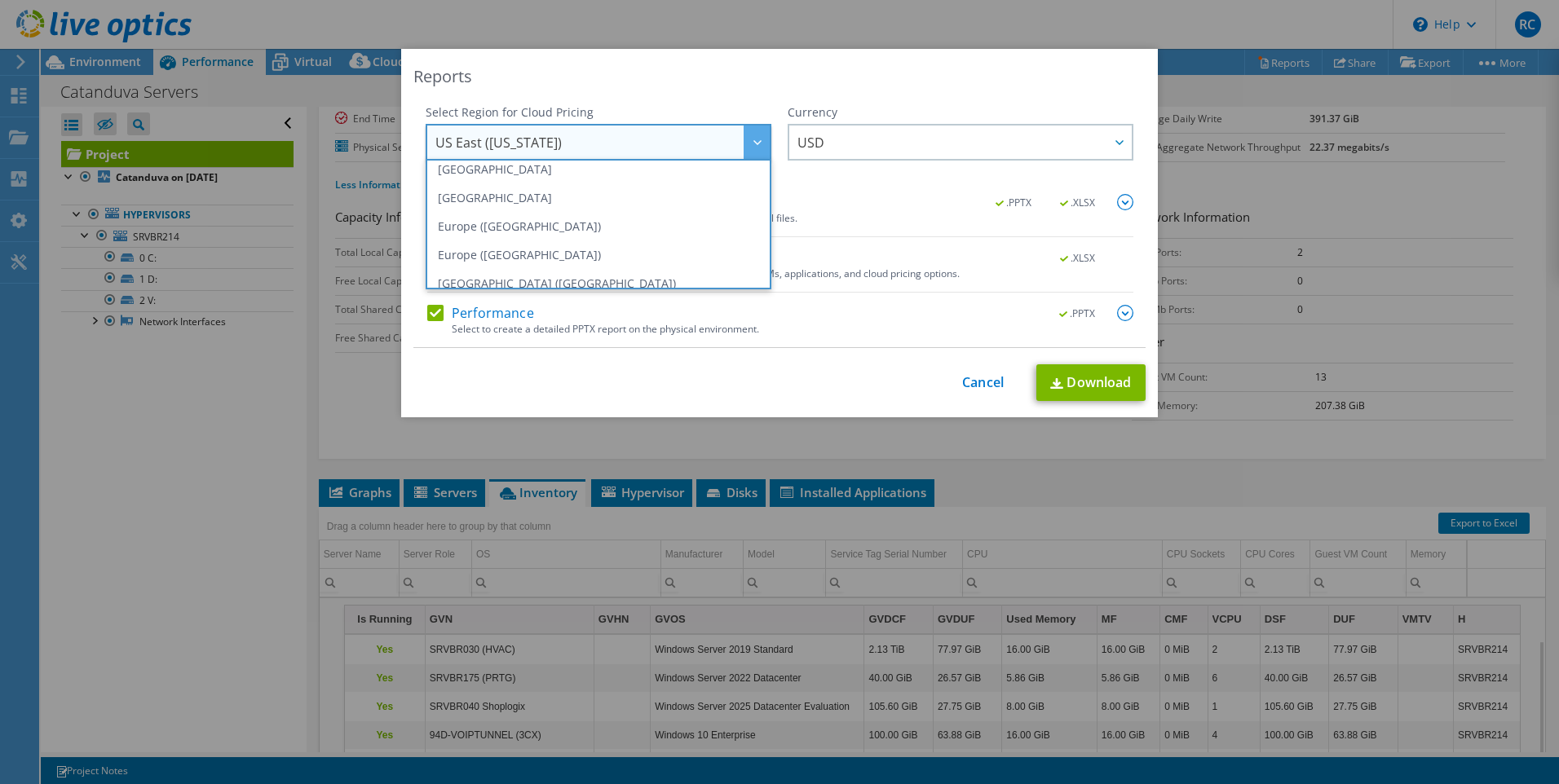
scroll to position [220, 0]
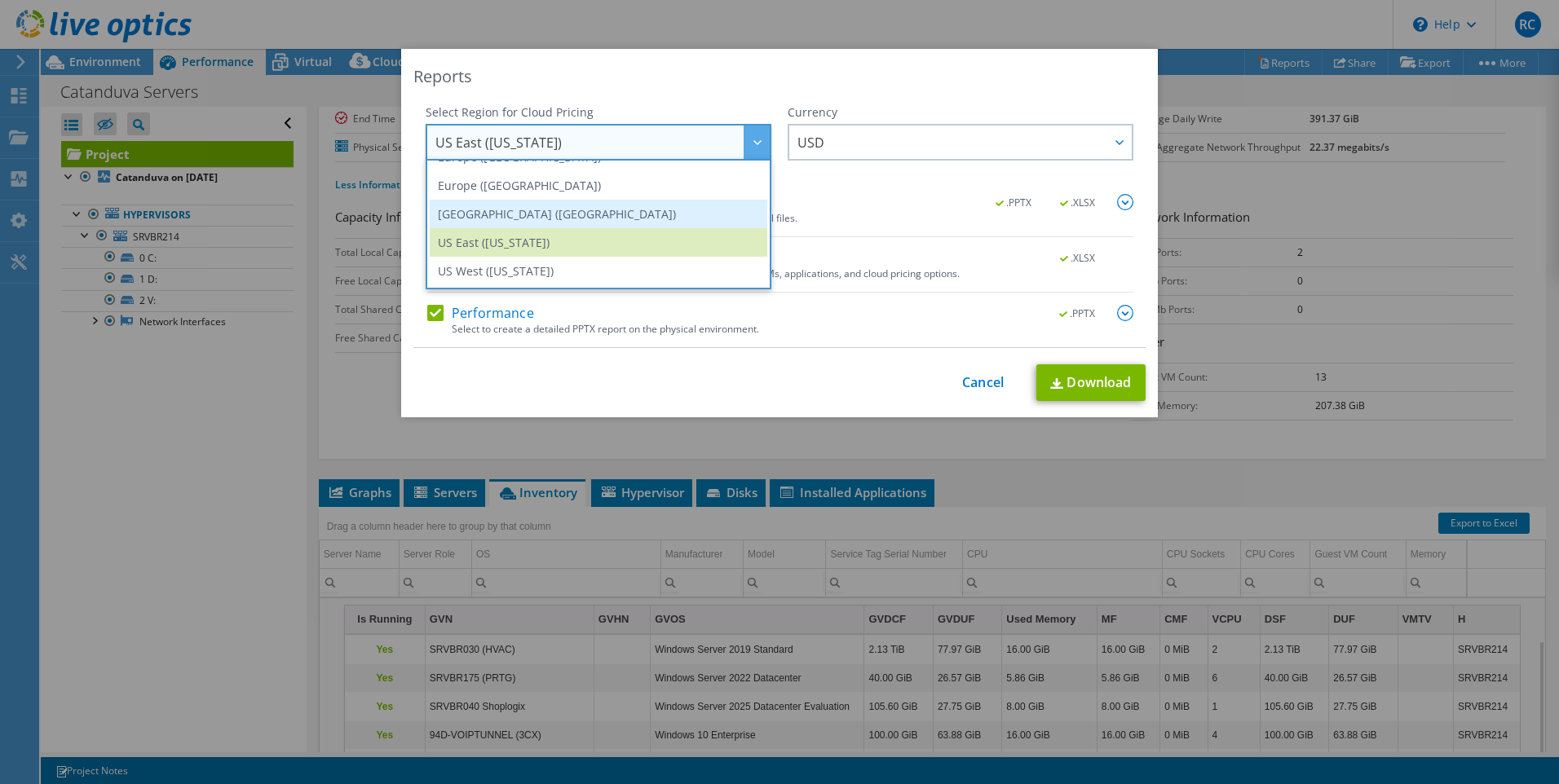
click at [604, 215] on li "[GEOGRAPHIC_DATA] ([GEOGRAPHIC_DATA])" at bounding box center [598, 214] width 338 height 29
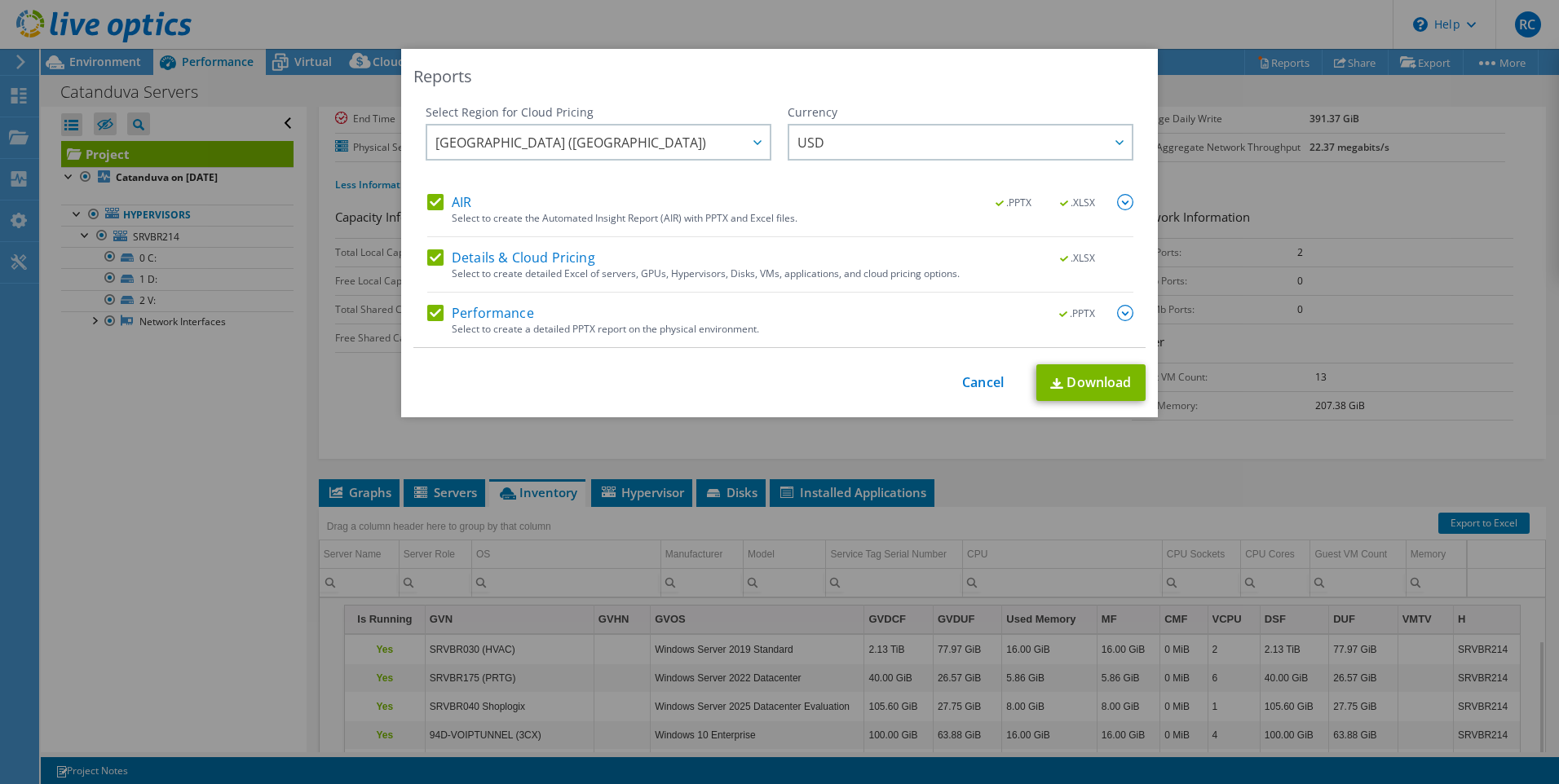
click at [669, 85] on div "Reports" at bounding box center [780, 77] width 732 height 23
click at [1091, 381] on link "Download" at bounding box center [1091, 382] width 109 height 37
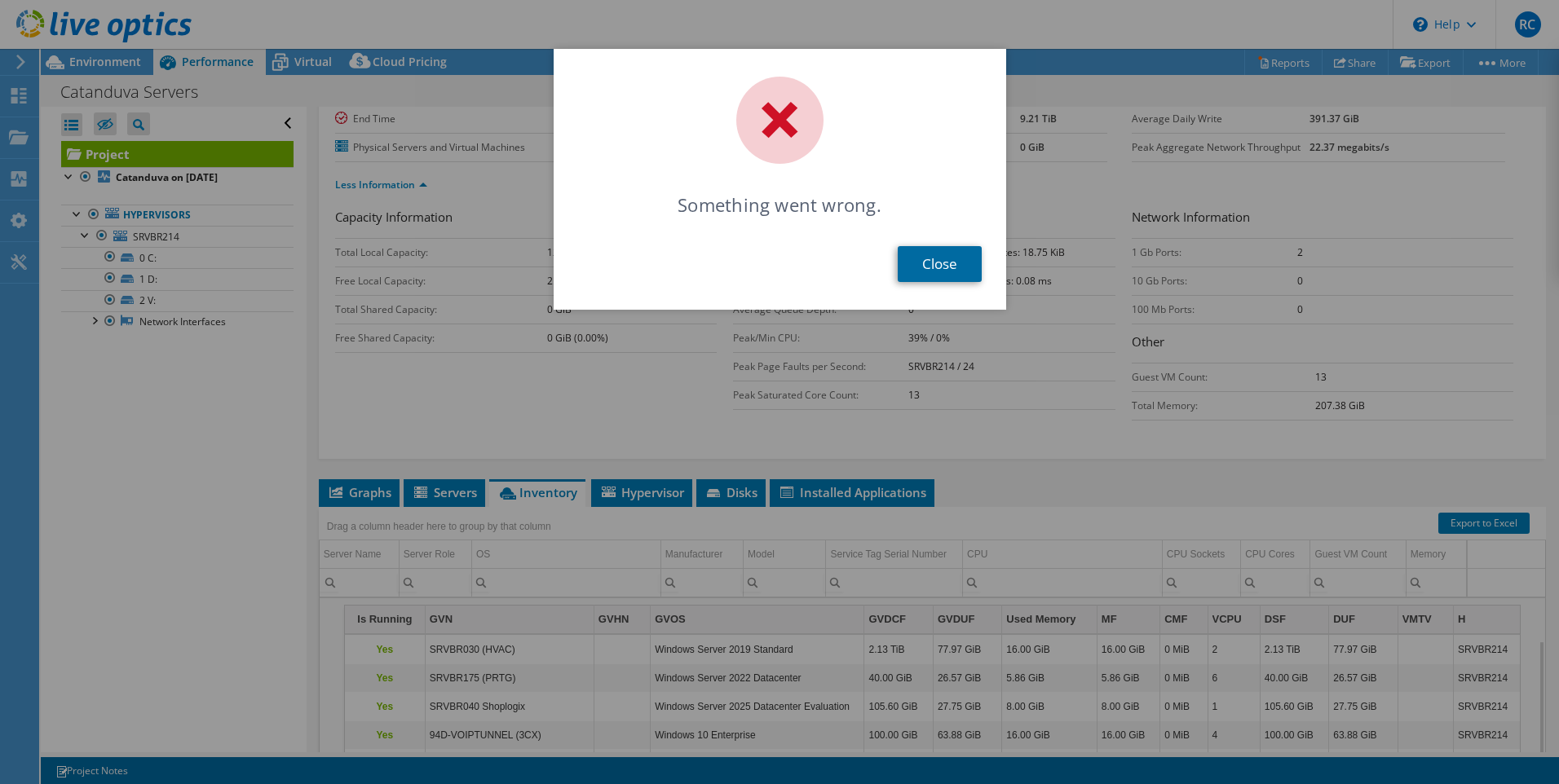
click at [935, 273] on link "Close" at bounding box center [939, 264] width 84 height 36
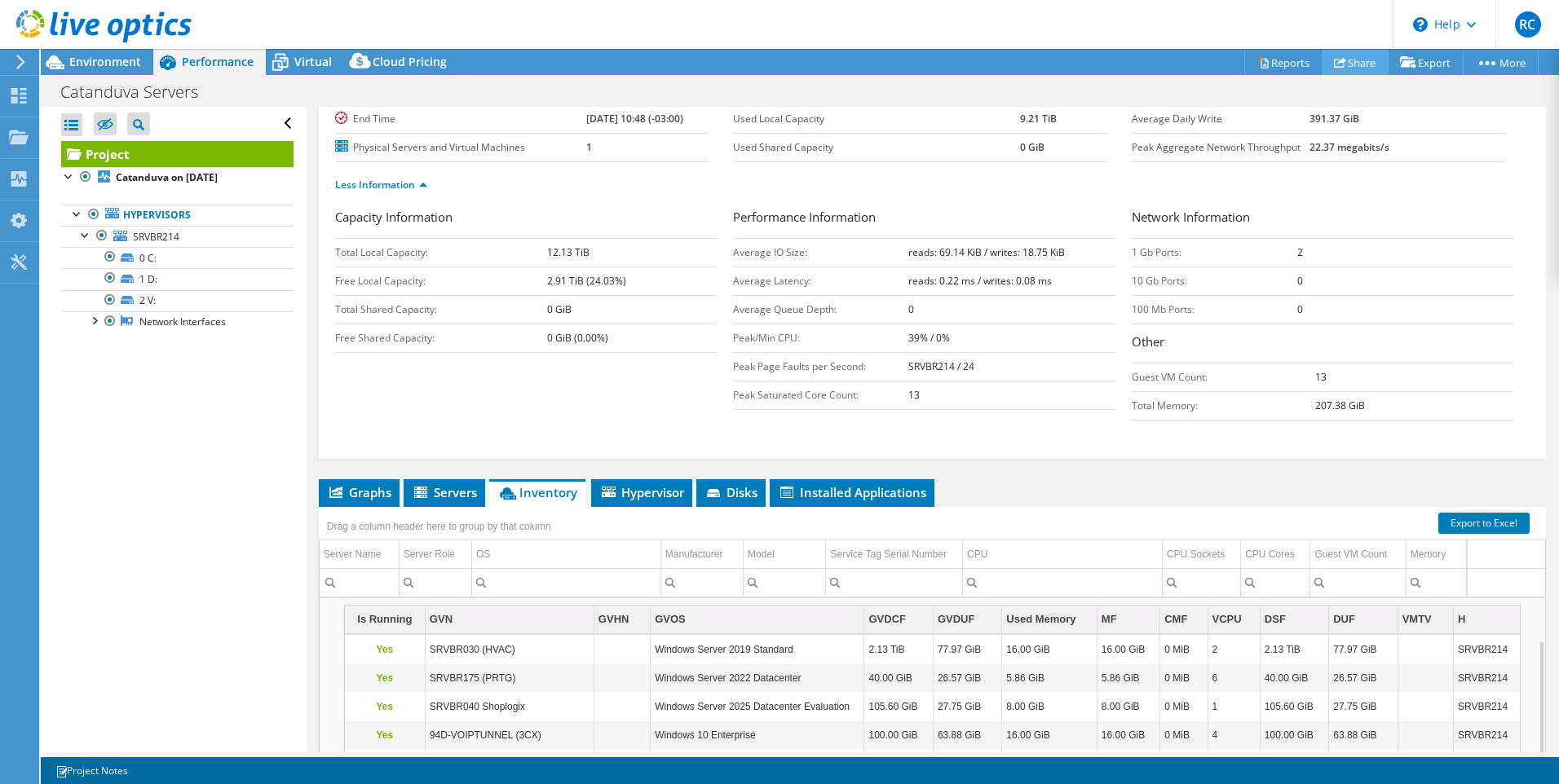
click at [1342, 69] on link "Share" at bounding box center [1355, 62] width 67 height 25
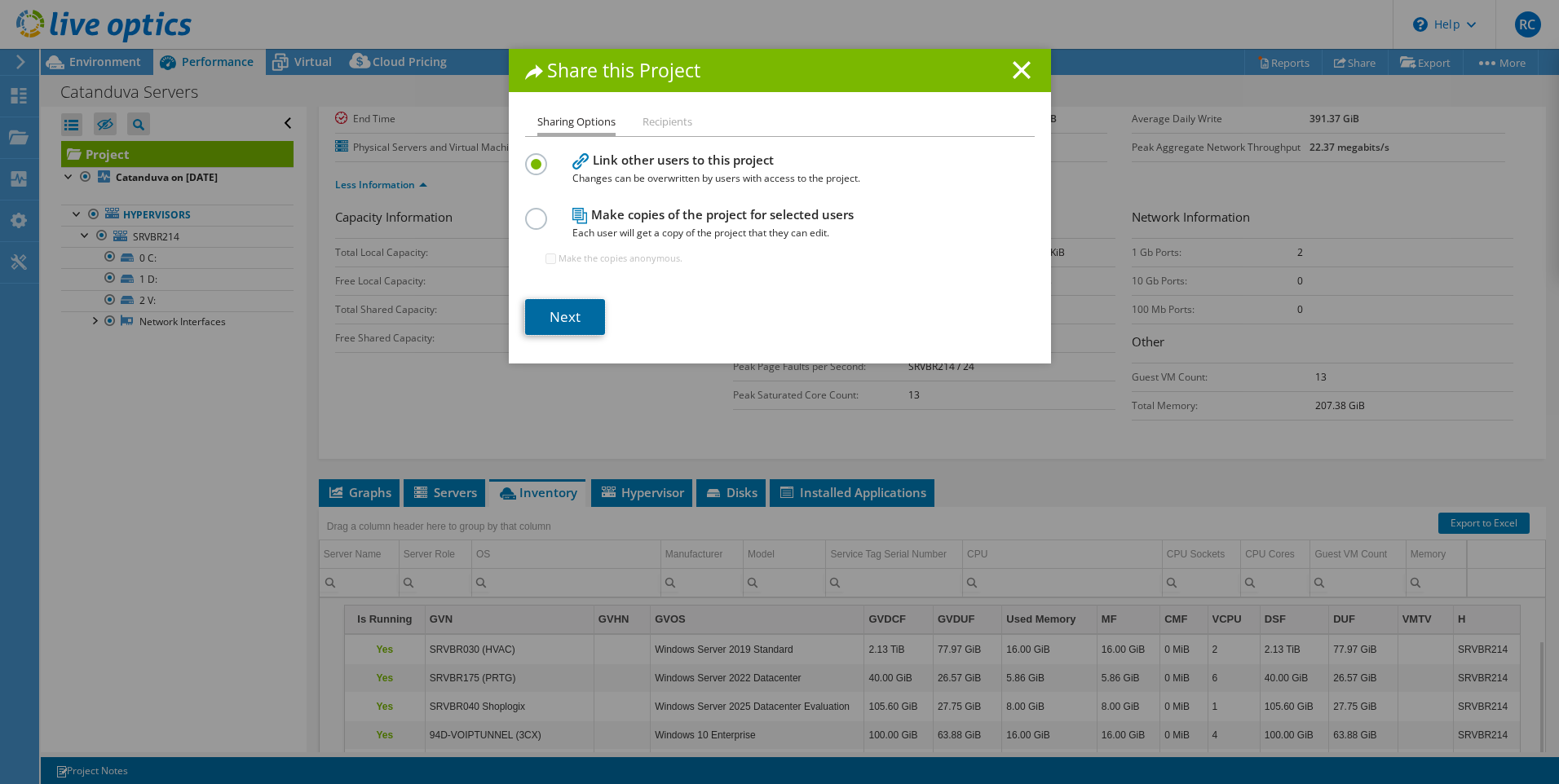
click at [583, 319] on link "Next" at bounding box center [565, 317] width 80 height 36
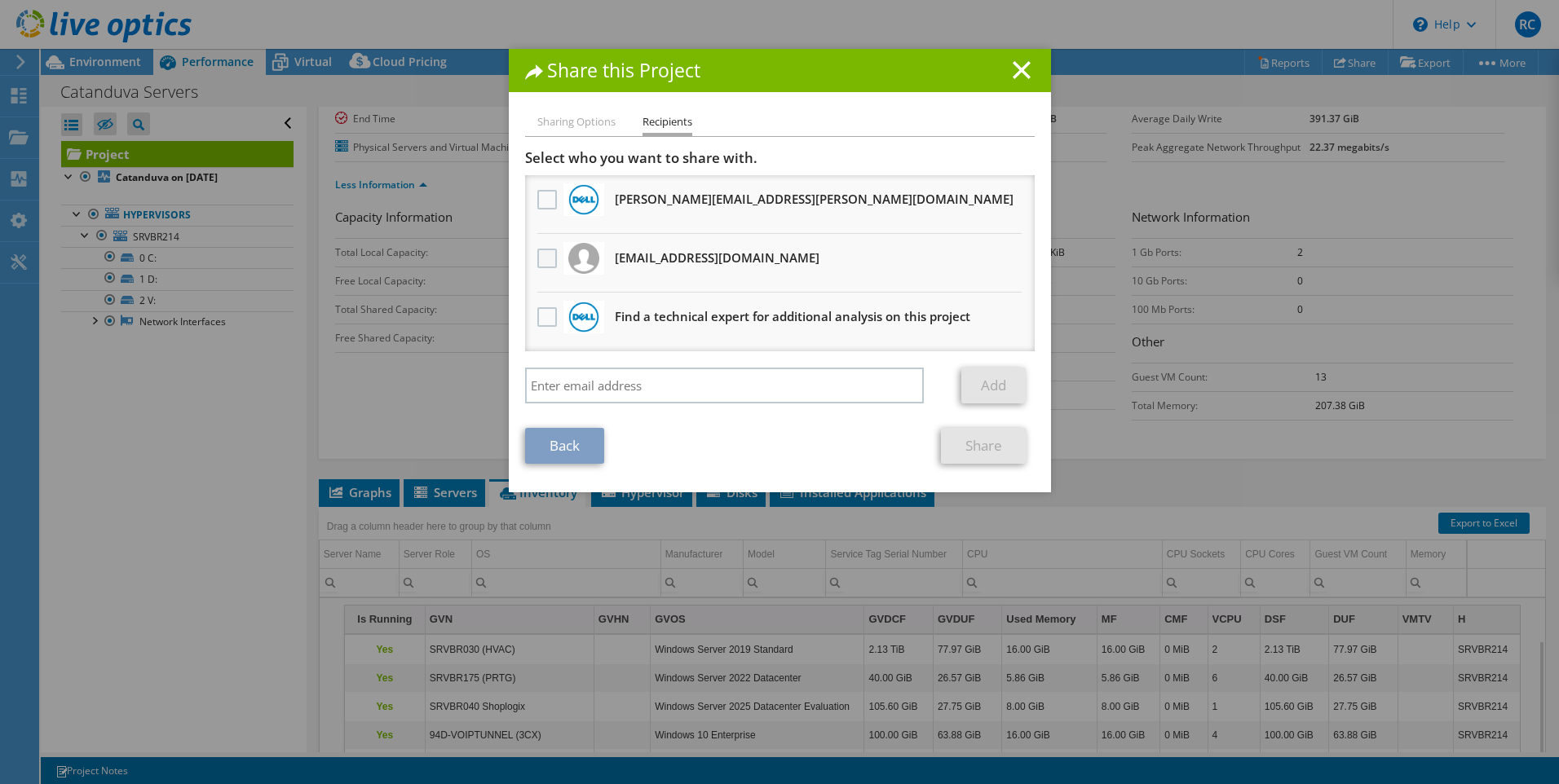
click at [537, 262] on label at bounding box center [549, 258] width 24 height 20
click at [0, 0] on input "checkbox" at bounding box center [0, 0] width 0 height 0
click at [987, 450] on link "Share" at bounding box center [983, 446] width 86 height 36
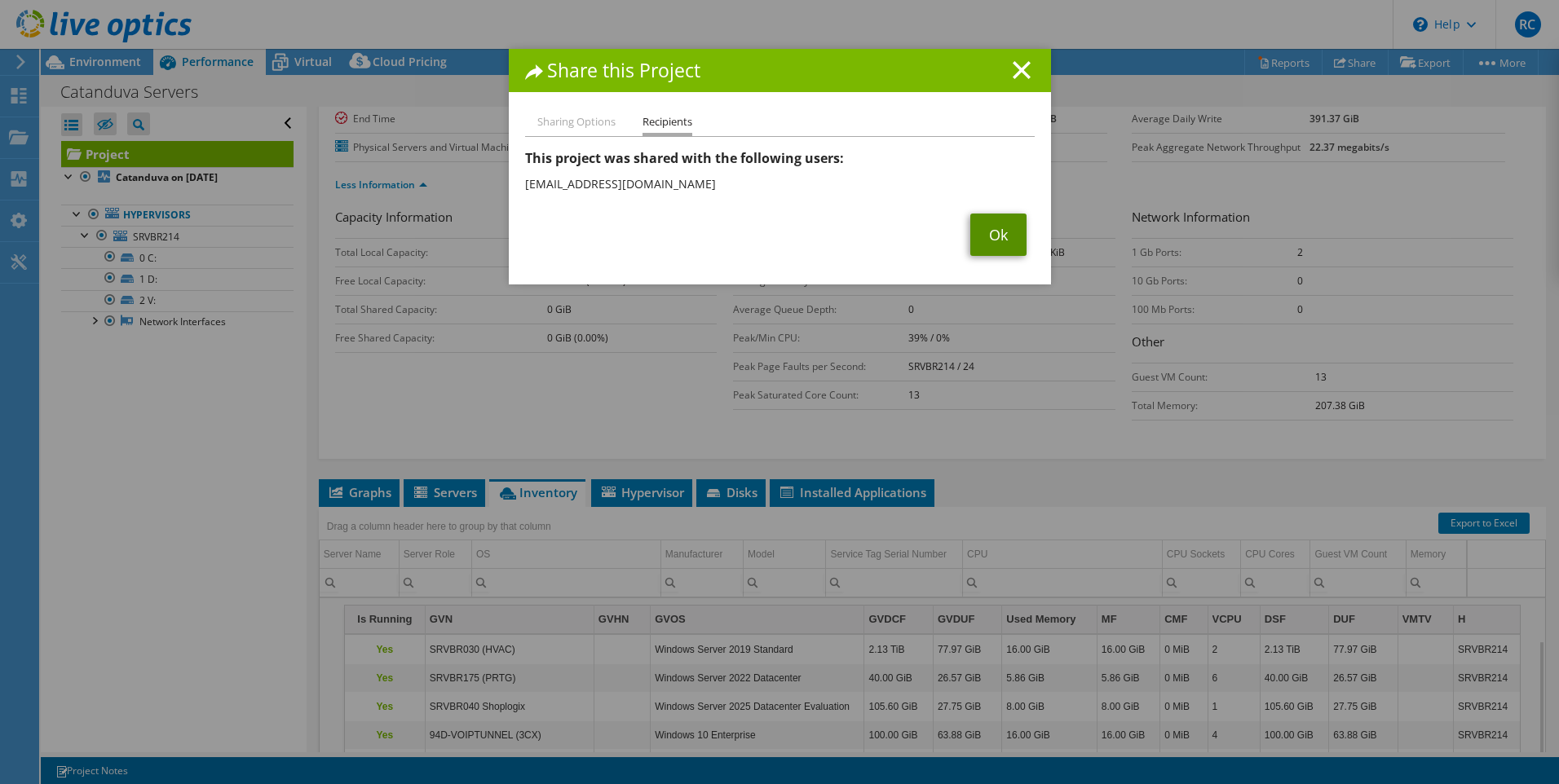
click at [987, 228] on link "Ok" at bounding box center [998, 235] width 56 height 42
